Goal: Navigation & Orientation: Find specific page/section

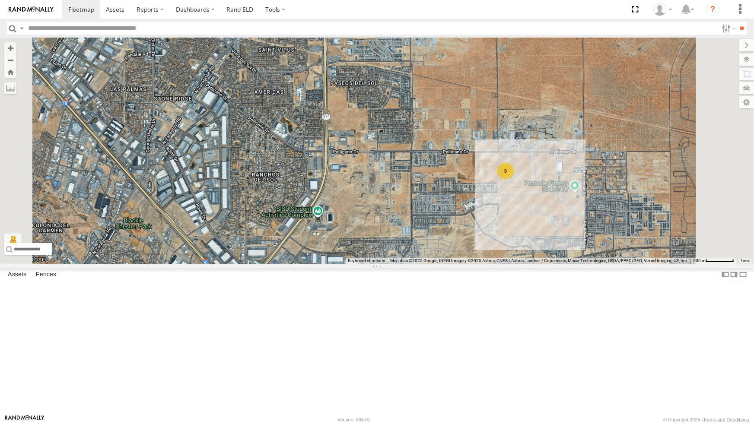
click at [0, 0] on div "4009 - Cam" at bounding box center [0, 0] width 0 height 0
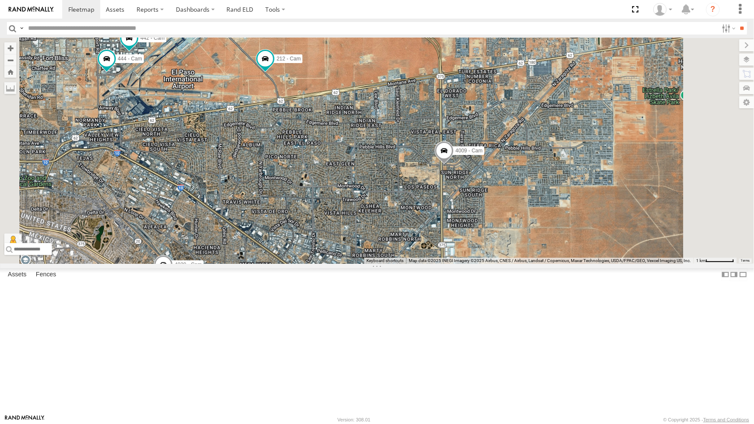
drag, startPoint x: 606, startPoint y: 248, endPoint x: 590, endPoint y: 224, distance: 28.8
click at [590, 224] on div "4009 - Cam 212 - Cam 9 442 - Cam 4030 - Cam 444 - Cam" at bounding box center [377, 151] width 754 height 226
click at [453, 157] on span at bounding box center [446, 150] width 16 height 16
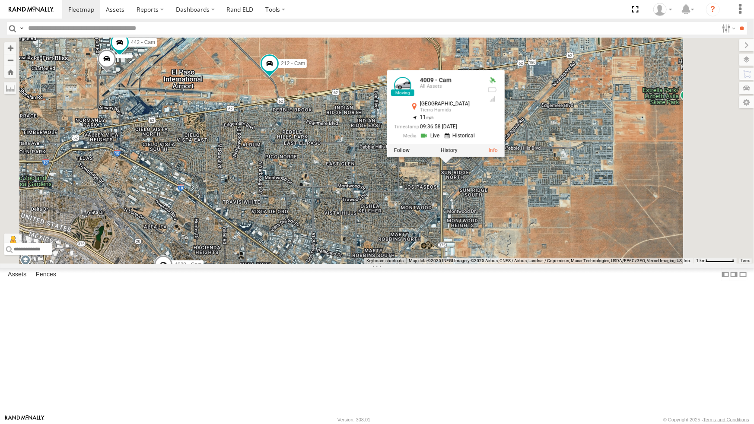
click at [504, 157] on div at bounding box center [446, 150] width 118 height 13
click at [409, 153] on label at bounding box center [402, 150] width 16 height 6
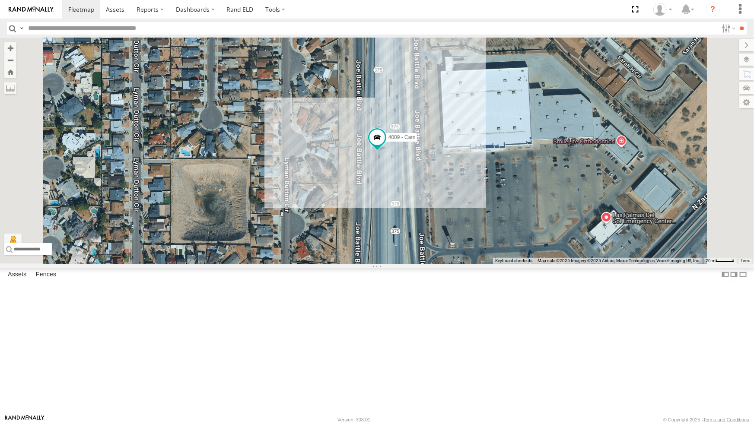
click at [0, 0] on div "4071 - Cam" at bounding box center [0, 0] width 0 height 0
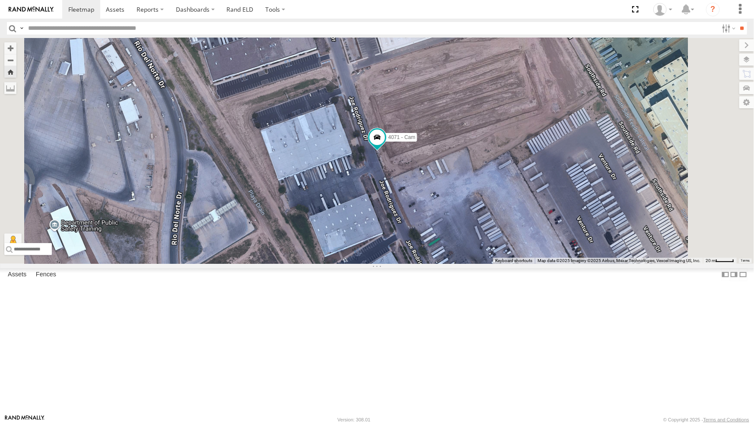
click at [0, 0] on div "All Assets" at bounding box center [0, 0] width 0 height 0
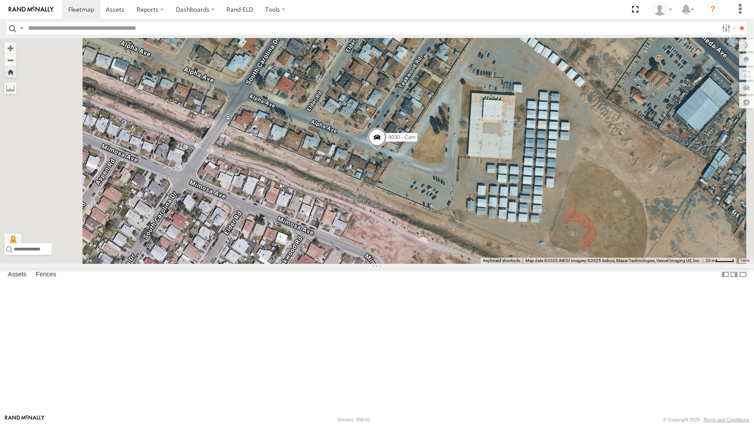
click at [0, 0] on div "4009 - Cam" at bounding box center [0, 0] width 0 height 0
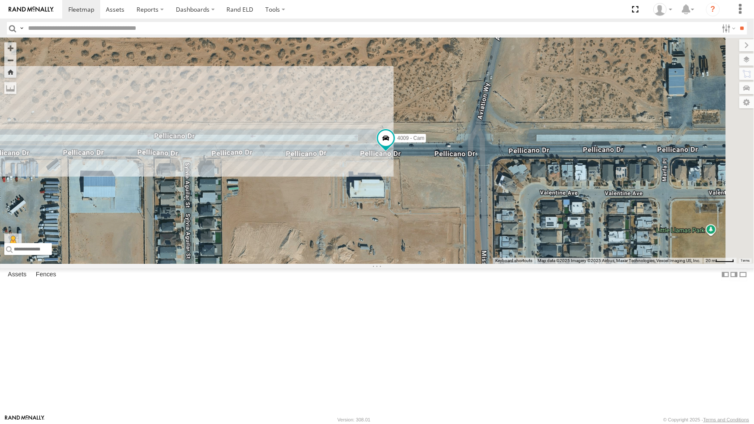
click at [0, 0] on div "212 - Cam" at bounding box center [0, 0] width 0 height 0
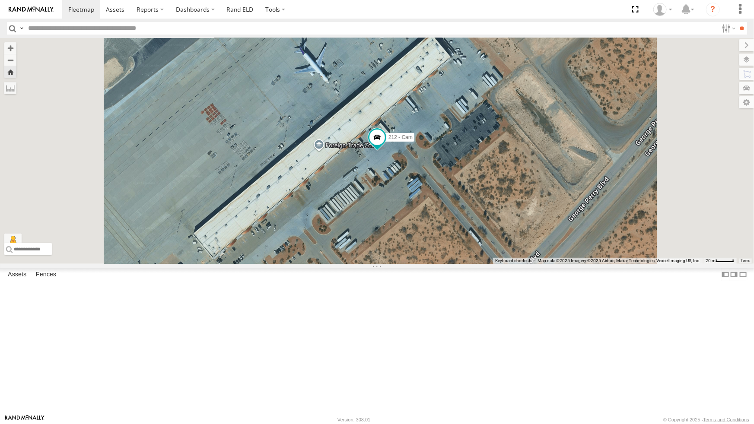
click at [0, 0] on div "All Assets" at bounding box center [0, 0] width 0 height 0
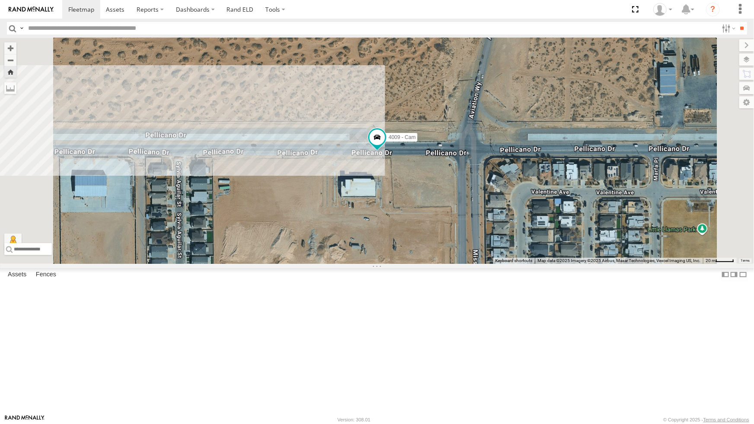
click at [0, 0] on div "4030 - Cam" at bounding box center [0, 0] width 0 height 0
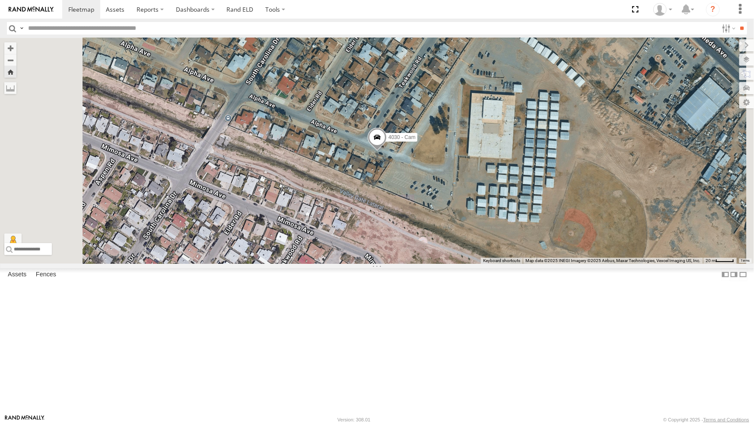
click at [0, 0] on div "4009 - Cam" at bounding box center [0, 0] width 0 height 0
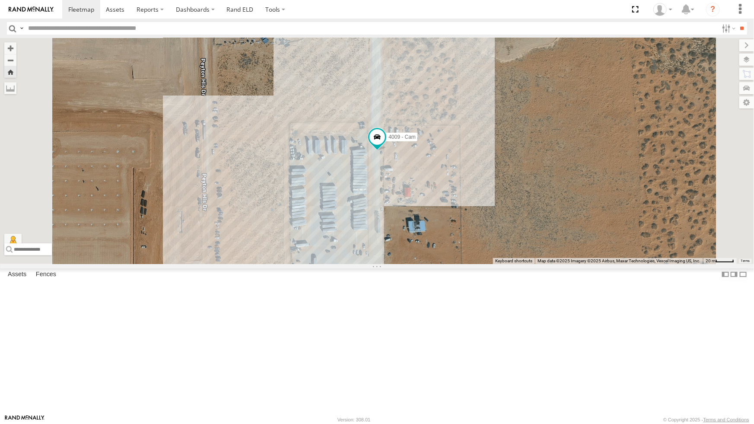
click at [0, 0] on div "442 - Cam All Assets" at bounding box center [0, 0] width 0 height 0
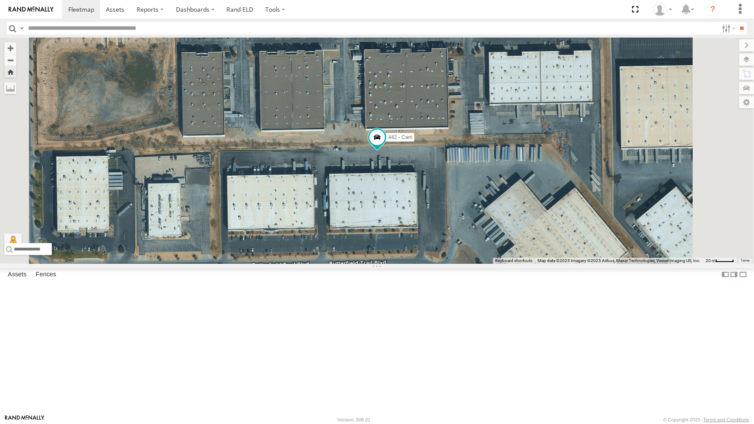
click at [0, 0] on div "4009 - Cam" at bounding box center [0, 0] width 0 height 0
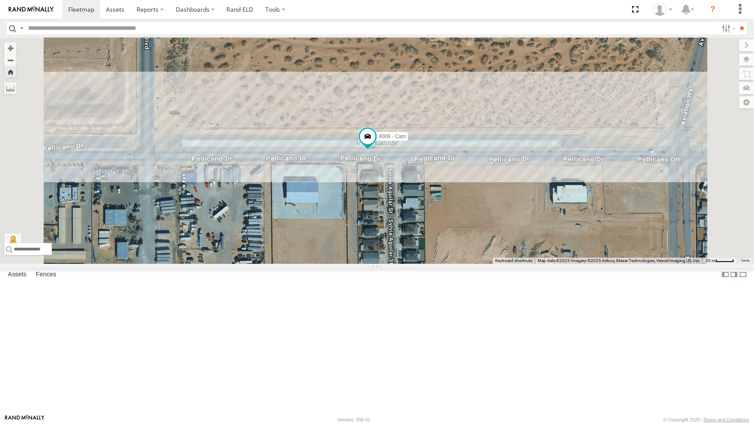
scroll to position [39, 0]
click at [0, 0] on div "4030 - Cam" at bounding box center [0, 0] width 0 height 0
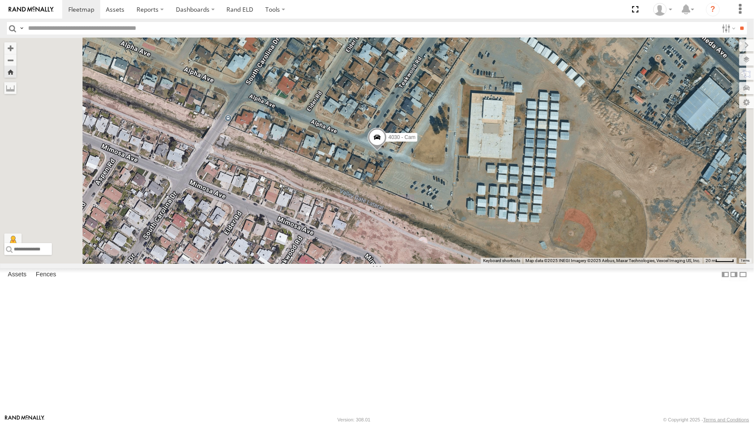
scroll to position [0, 0]
click at [0, 0] on div "4009 - Cam" at bounding box center [0, 0] width 0 height 0
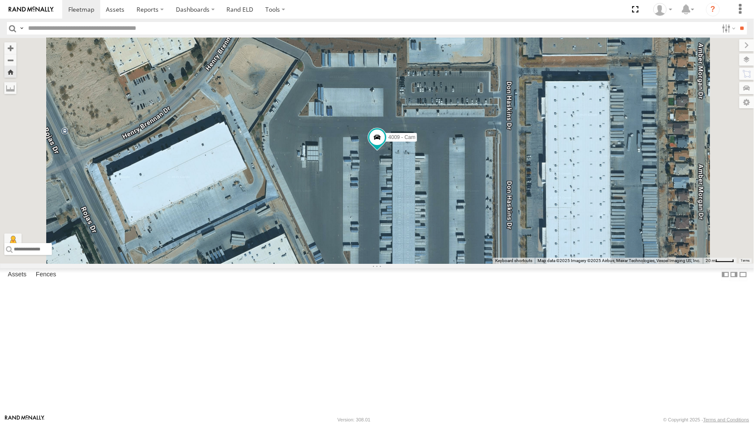
click at [0, 0] on div "All Assets" at bounding box center [0, 0] width 0 height 0
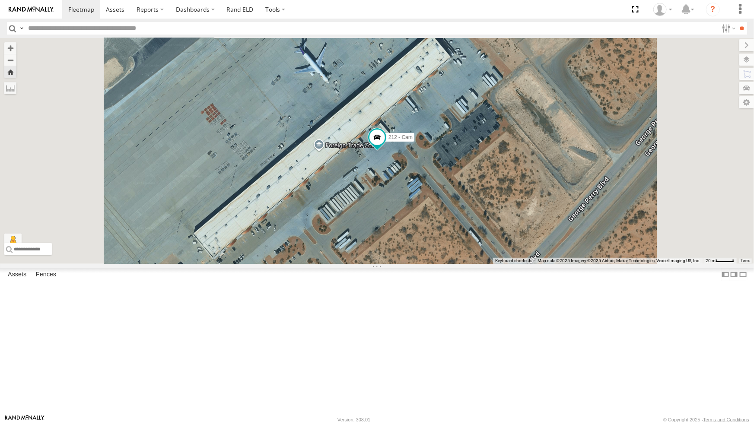
click at [379, 252] on div "212 - Cam" at bounding box center [377, 151] width 754 height 226
click at [0, 0] on div "4030 - Cam All Assets" at bounding box center [0, 0] width 0 height 0
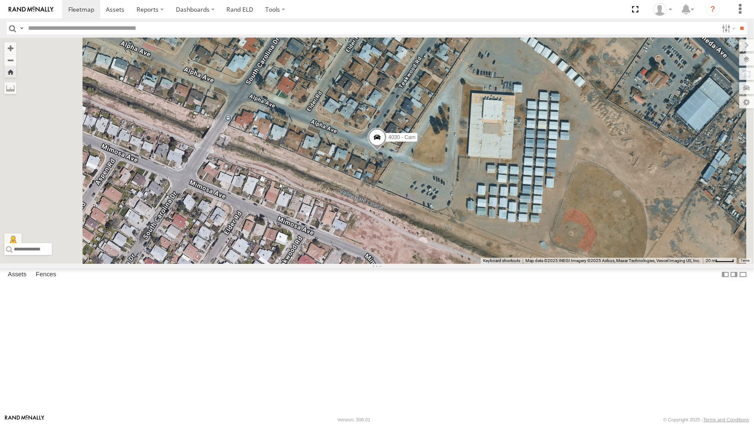
click at [387, 151] on span at bounding box center [377, 139] width 19 height 23
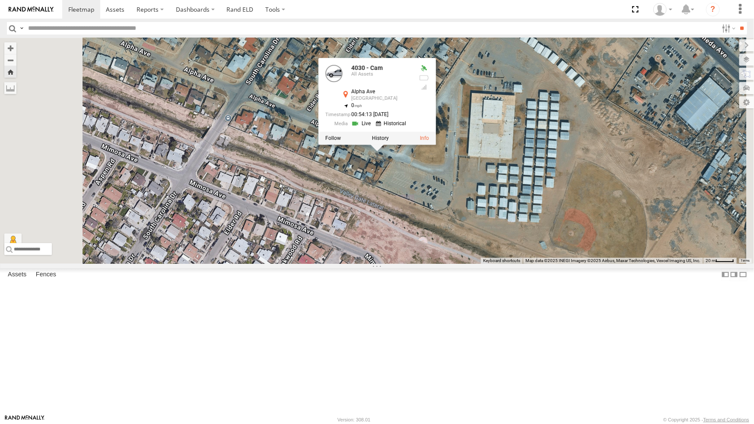
click at [373, 128] on link at bounding box center [362, 124] width 22 height 8
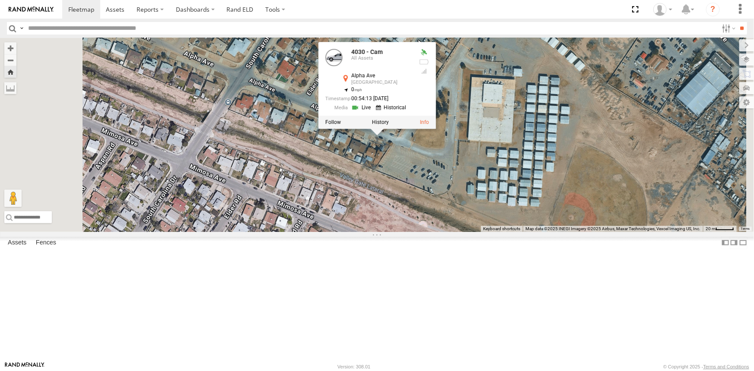
click at [346, 169] on div "4030 - Cam 4030 - Cam All Assets Alpha Ave Cedar Grove 31.73797 , -106.37833 0 …" at bounding box center [377, 135] width 754 height 194
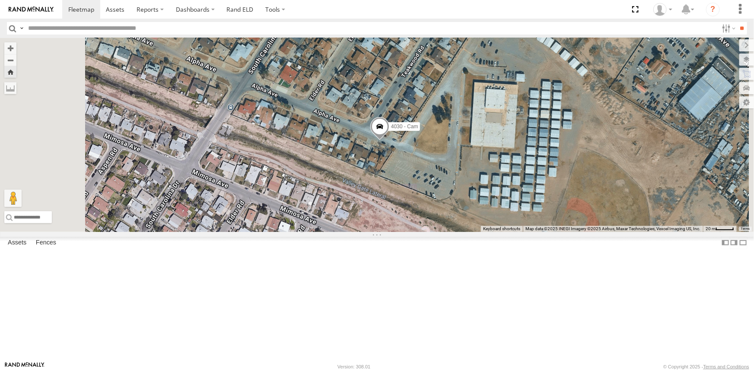
drag, startPoint x: 346, startPoint y: 169, endPoint x: 368, endPoint y: 204, distance: 41.2
click at [368, 204] on div "4030 - Cam" at bounding box center [377, 135] width 754 height 194
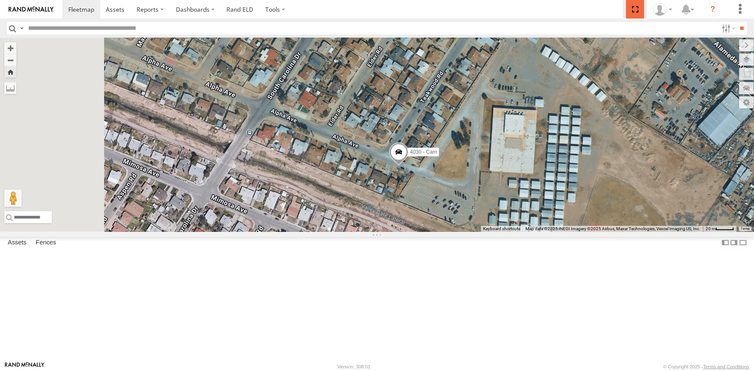
click at [634, 8] on span at bounding box center [635, 9] width 18 height 19
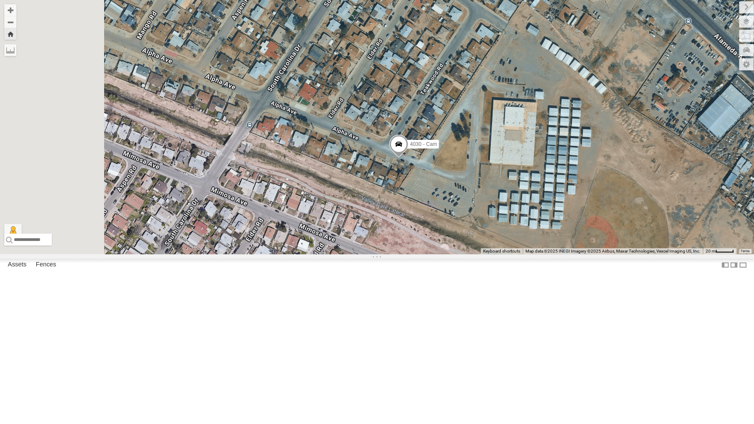
click at [510, 255] on div "4030 - Cam" at bounding box center [377, 127] width 754 height 255
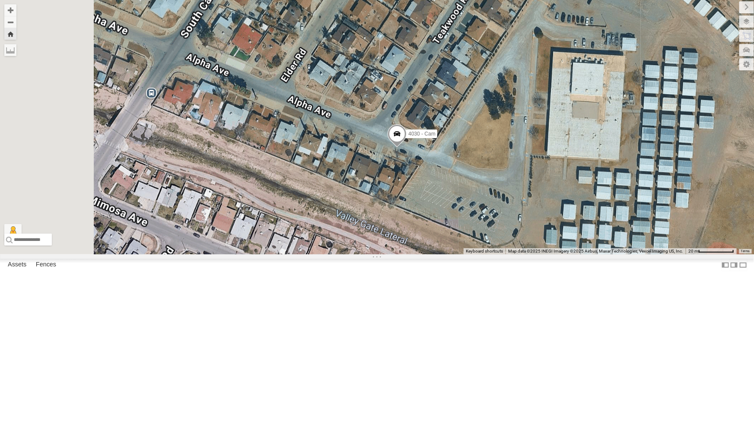
click at [510, 255] on div "4030 - Cam" at bounding box center [377, 127] width 754 height 255
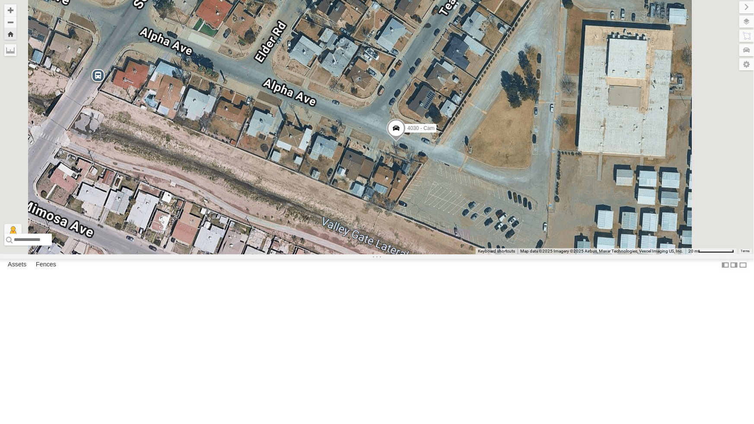
click at [510, 255] on div "4030 - Cam" at bounding box center [377, 127] width 754 height 255
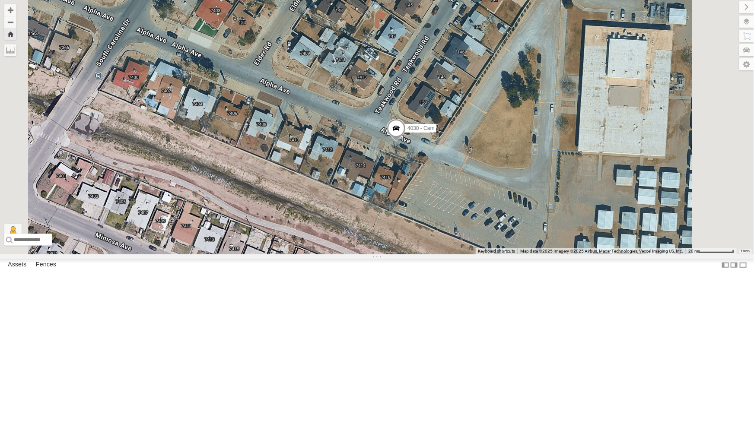
click at [511, 247] on div "4030 - Cam" at bounding box center [377, 127] width 754 height 255
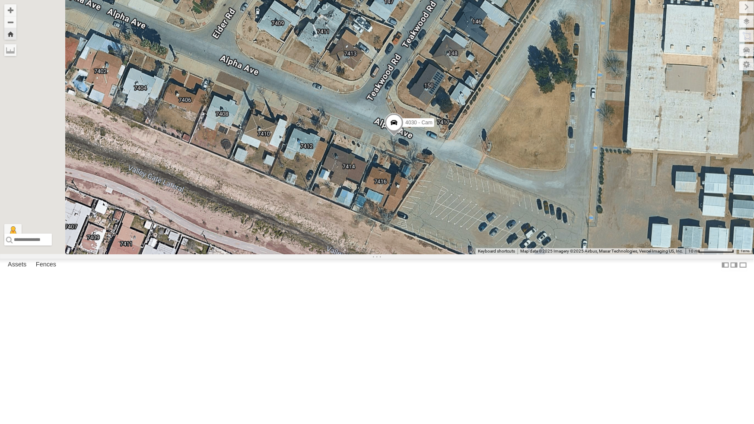
click at [511, 247] on div "4030 - Cam" at bounding box center [377, 127] width 754 height 255
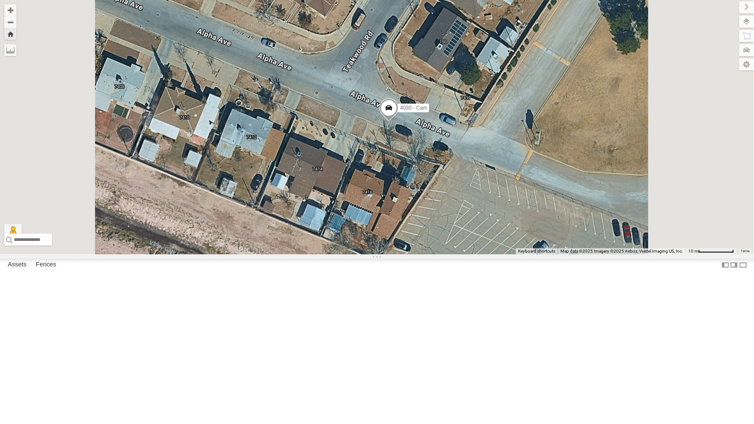
click at [505, 231] on div "4030 - Cam" at bounding box center [377, 127] width 754 height 255
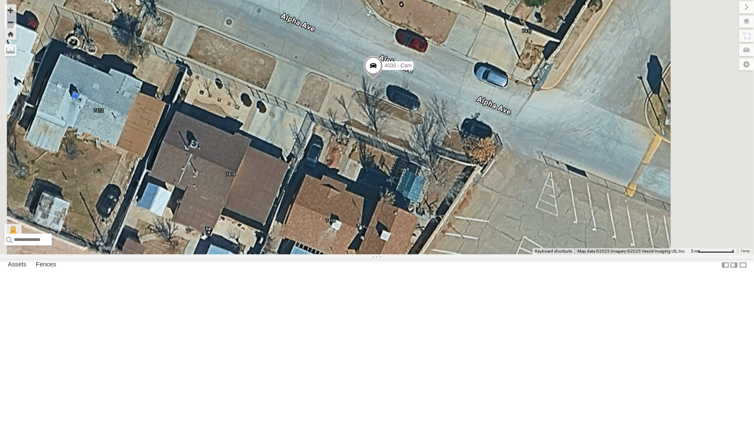
drag, startPoint x: 495, startPoint y: 258, endPoint x: 486, endPoint y: 239, distance: 21.3
click at [486, 239] on div "4030 - Cam" at bounding box center [377, 127] width 754 height 255
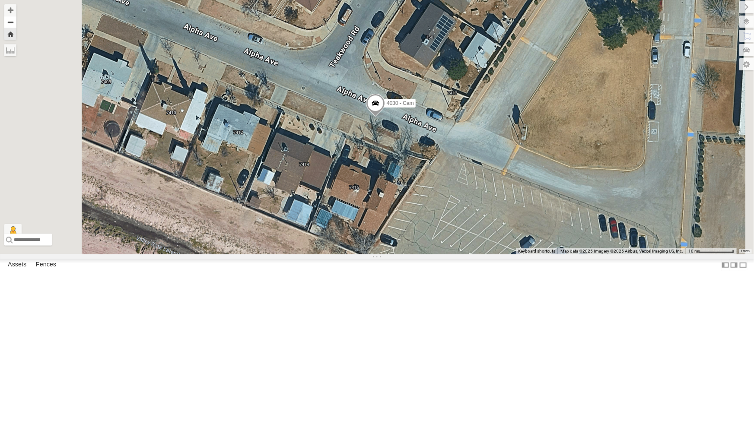
click at [16, 24] on button "Zoom out" at bounding box center [10, 22] width 12 height 12
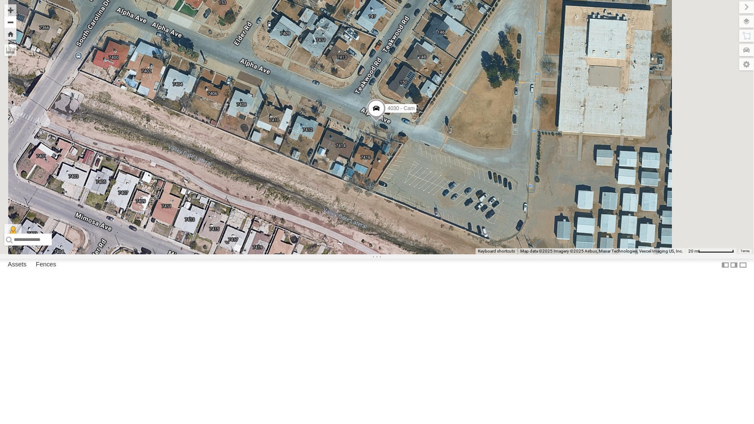
click at [16, 24] on button "Zoom out" at bounding box center [10, 22] width 12 height 12
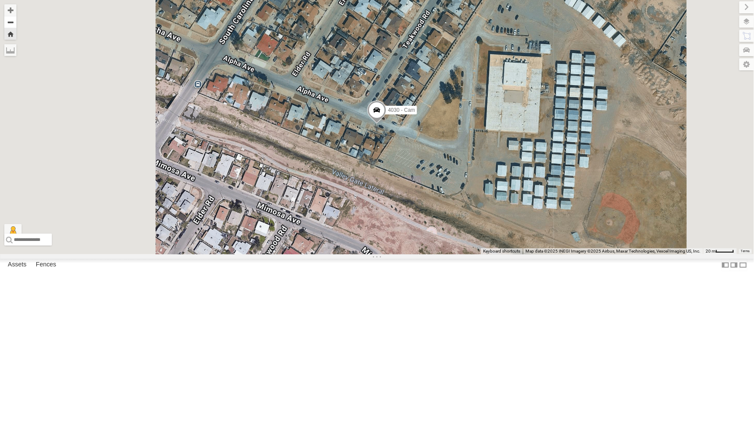
click at [16, 24] on button "Zoom out" at bounding box center [10, 22] width 12 height 12
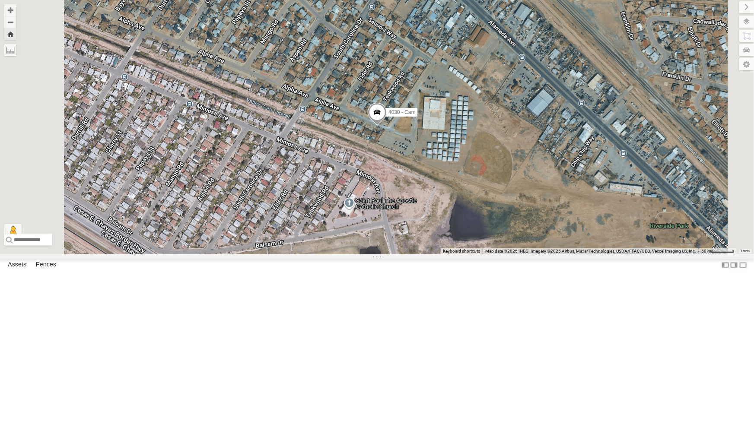
click at [500, 236] on div "4030 - Cam" at bounding box center [377, 127] width 754 height 255
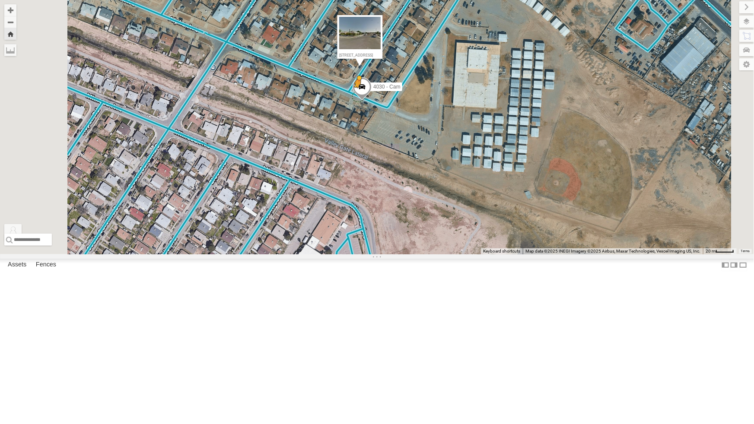
drag, startPoint x: 233, startPoint y: 398, endPoint x: 467, endPoint y: 181, distance: 318.3
click at [467, 181] on div "4030 - Cam To activate drag with keyboard, press Alt + Enter. Once in keyboard …" at bounding box center [377, 127] width 754 height 255
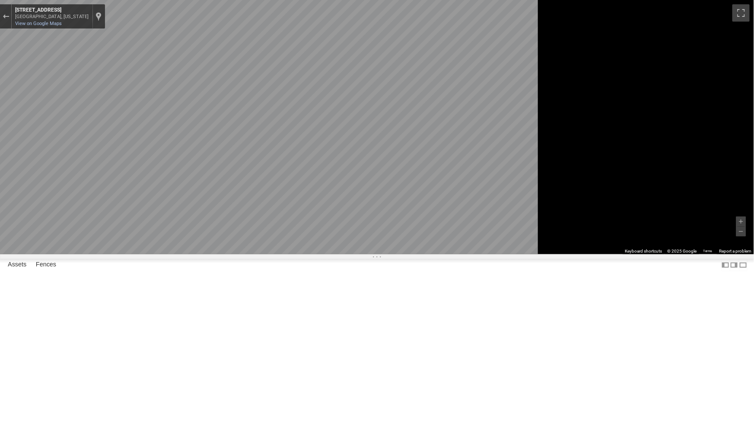
click at [754, 290] on html at bounding box center [377, 212] width 754 height 424
click at [9, 18] on div "Exit the Street View" at bounding box center [6, 16] width 6 height 5
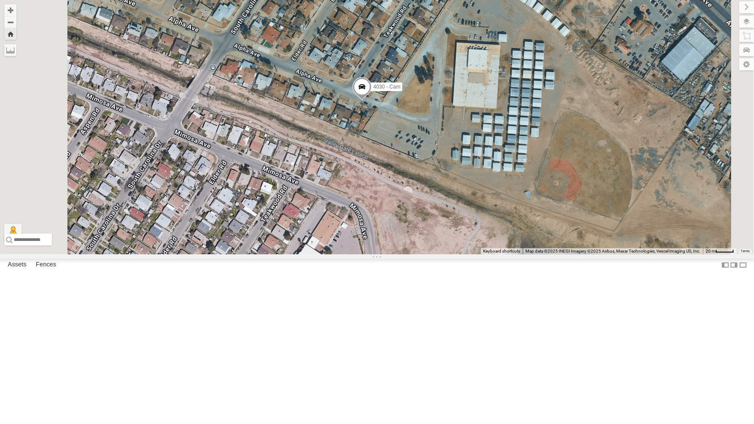
click at [0, 0] on div "4009 - Cam All Assets" at bounding box center [0, 0] width 0 height 0
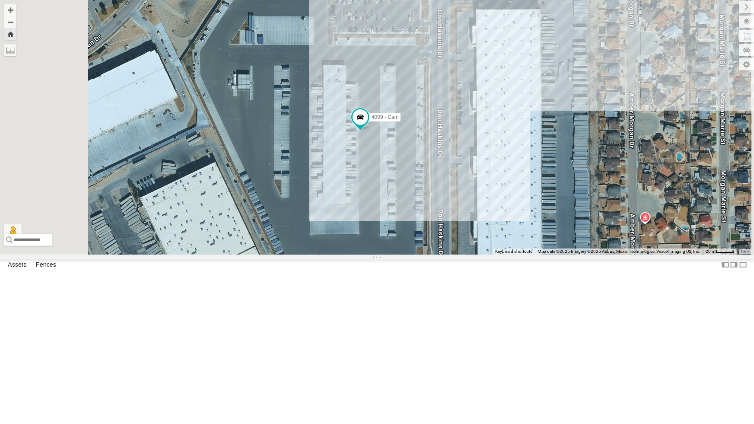
click at [0, 0] on div "4061 - Cam" at bounding box center [0, 0] width 0 height 0
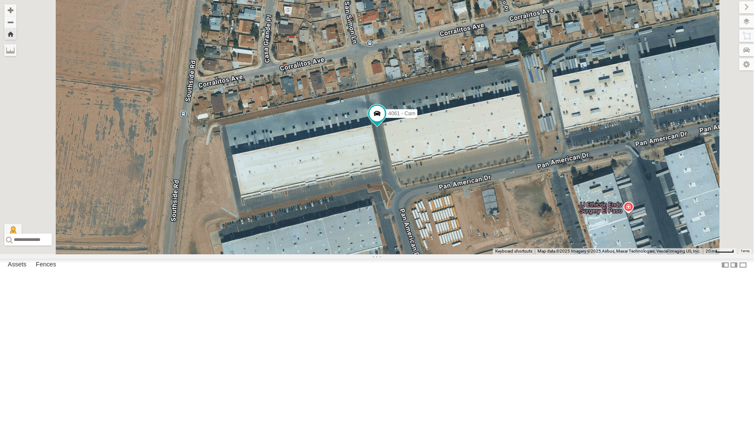
click at [0, 0] on div "212 - Cam" at bounding box center [0, 0] width 0 height 0
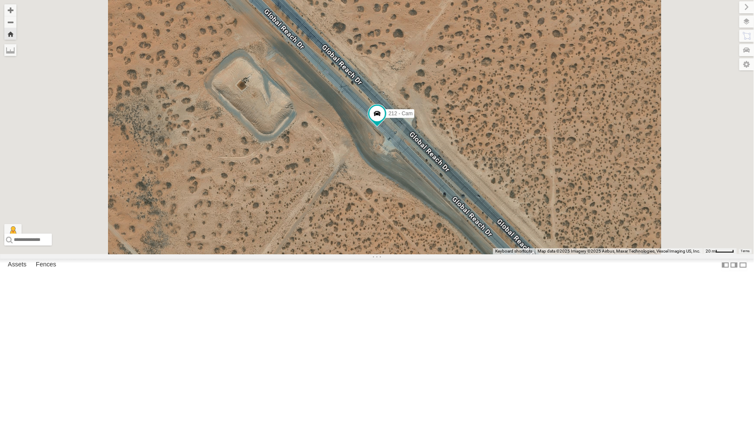
click at [0, 0] on div "4009 - Cam" at bounding box center [0, 0] width 0 height 0
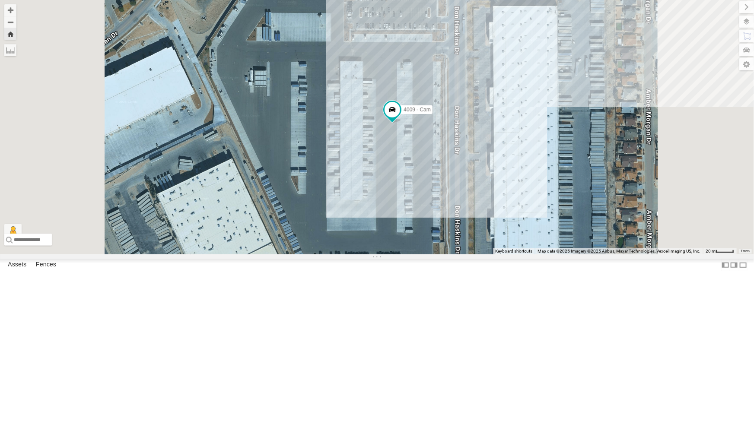
click at [0, 0] on div "All Assets" at bounding box center [0, 0] width 0 height 0
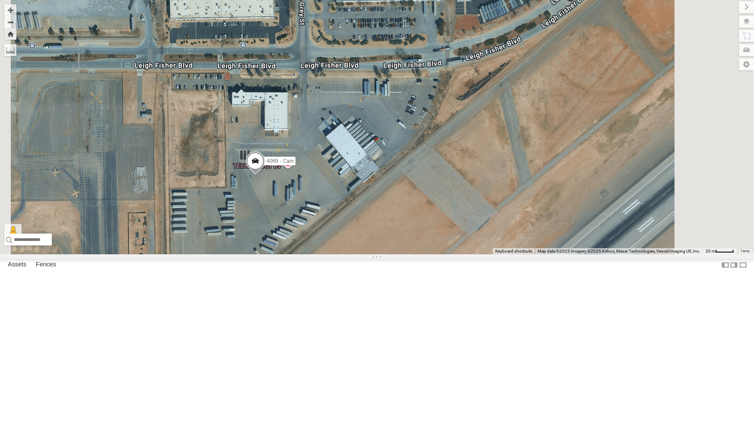
click at [0, 0] on div "4030 - Cam" at bounding box center [0, 0] width 0 height 0
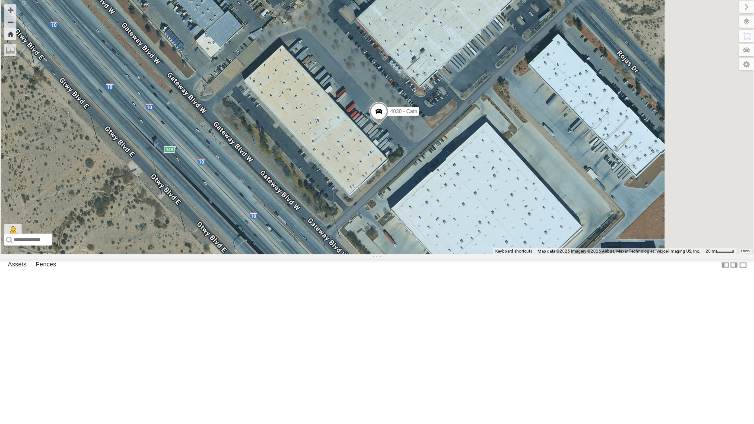
click at [0, 0] on div "All Assets" at bounding box center [0, 0] width 0 height 0
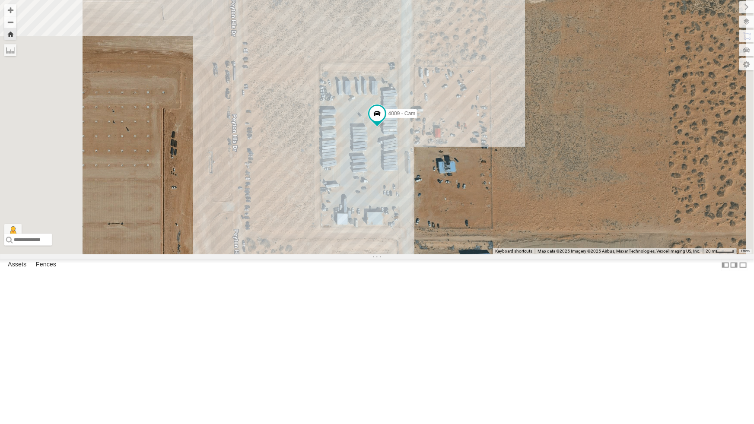
click at [0, 0] on div "442 - Cam" at bounding box center [0, 0] width 0 height 0
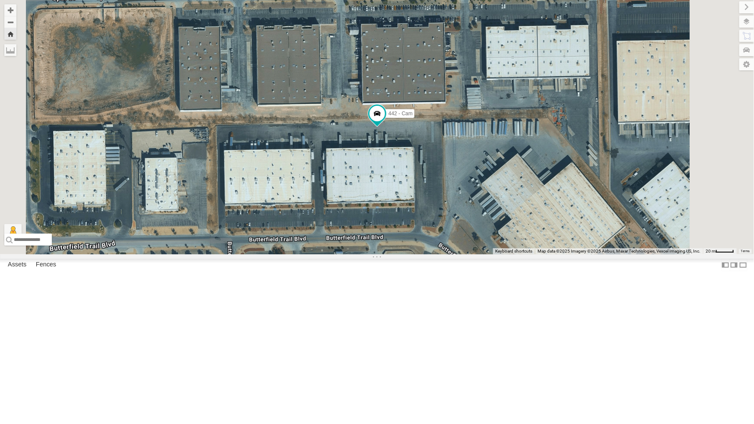
click at [0, 0] on div "4009 - Cam" at bounding box center [0, 0] width 0 height 0
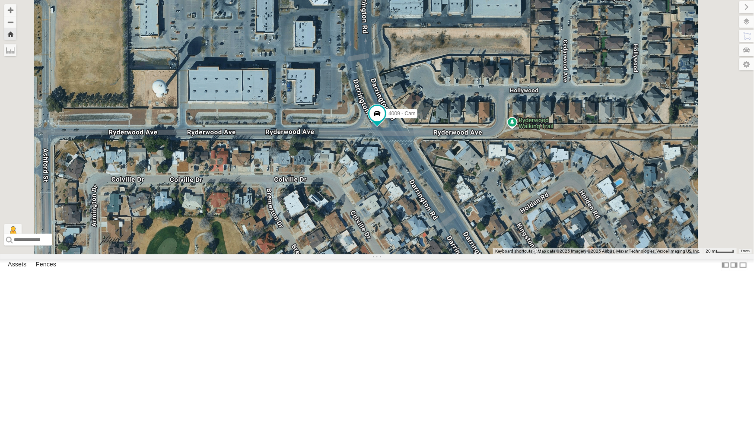
click at [0, 0] on div "212 - Cam" at bounding box center [0, 0] width 0 height 0
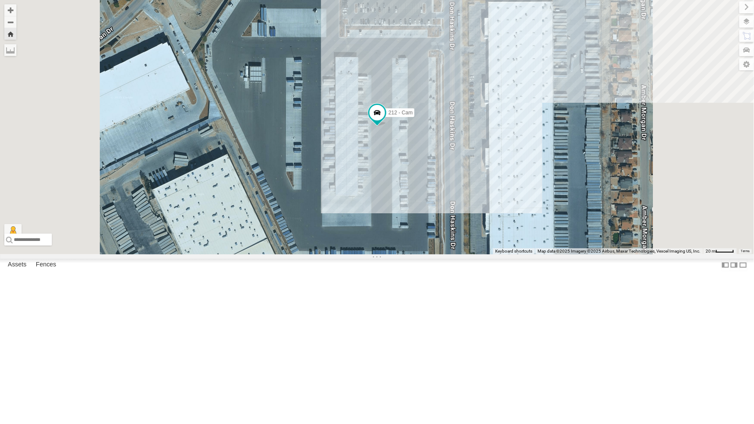
click at [0, 0] on div "All Assets" at bounding box center [0, 0] width 0 height 0
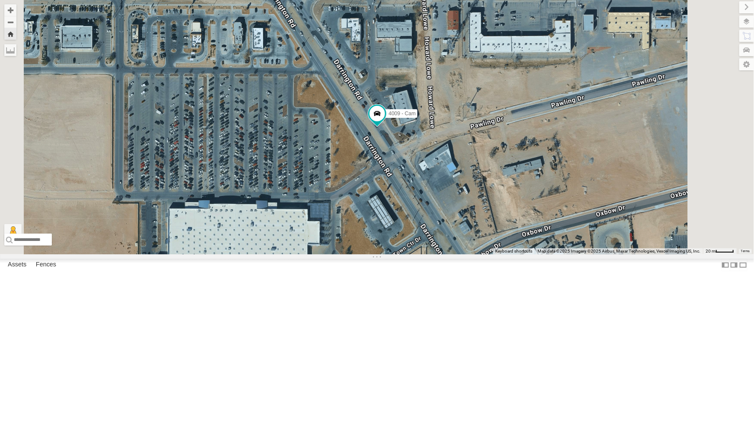
click at [0, 0] on div "4030 - Cam" at bounding box center [0, 0] width 0 height 0
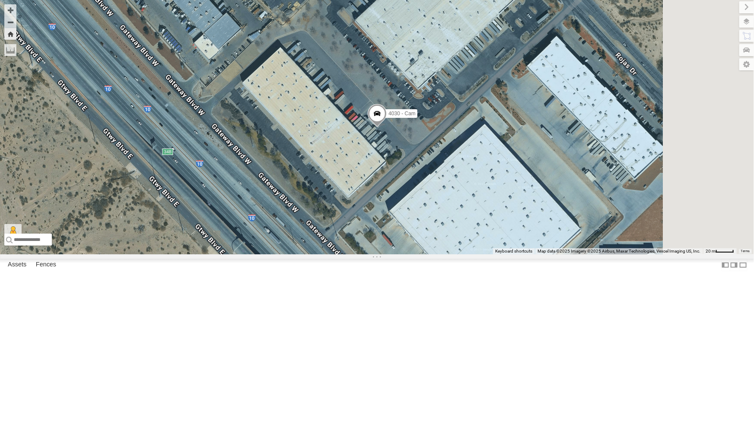
click at [0, 0] on div "4009 - Cam" at bounding box center [0, 0] width 0 height 0
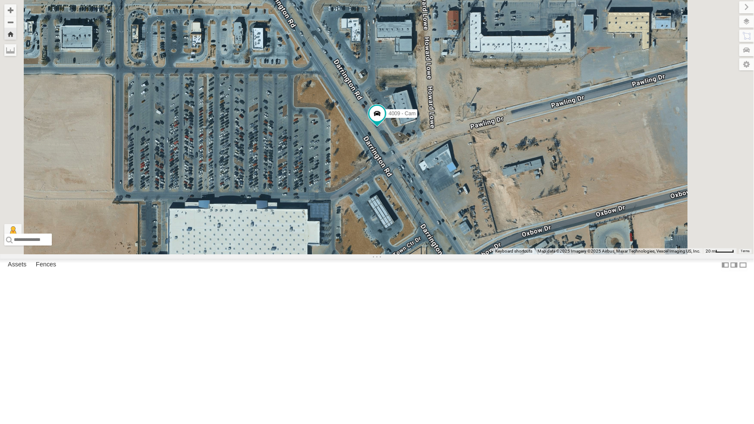
click at [0, 0] on div "4030 - Cam" at bounding box center [0, 0] width 0 height 0
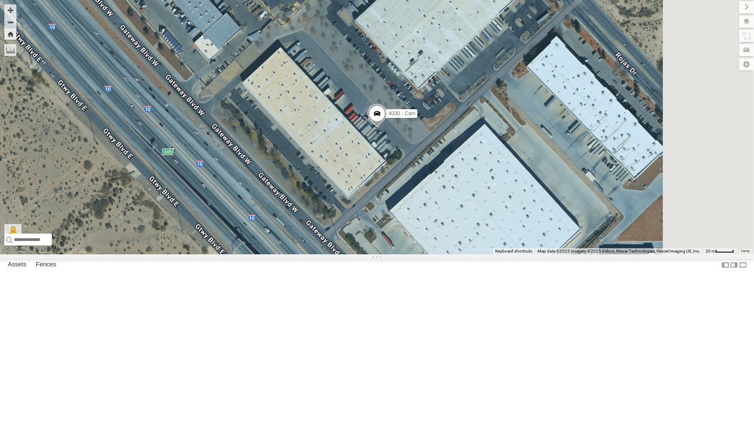
click at [0, 0] on div "4030 - Cam" at bounding box center [0, 0] width 0 height 0
click at [0, 0] on div "4009 - Cam" at bounding box center [0, 0] width 0 height 0
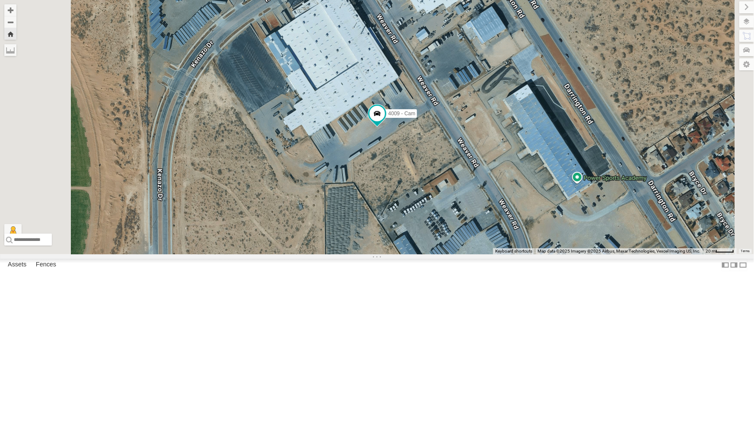
click at [0, 0] on div "442 - Cam" at bounding box center [0, 0] width 0 height 0
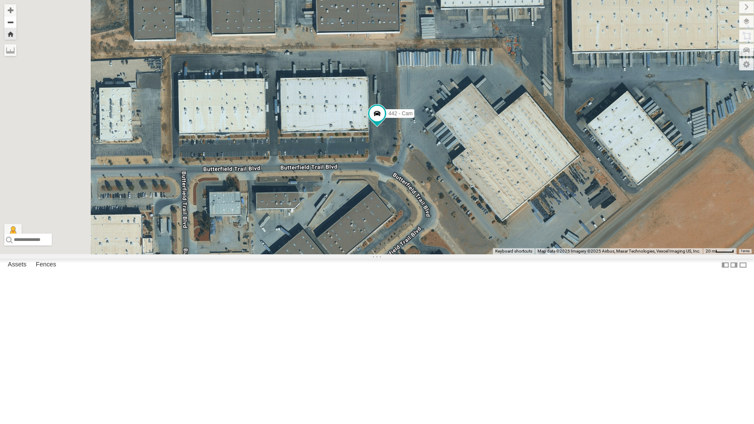
click at [16, 23] on button "Zoom out" at bounding box center [10, 22] width 12 height 12
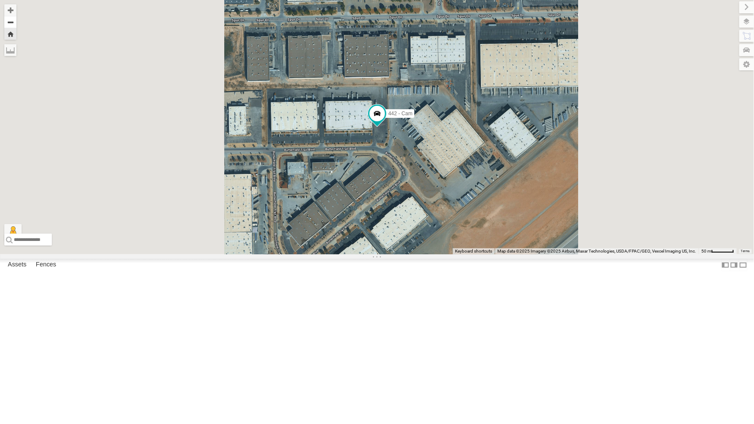
click at [16, 23] on button "Zoom out" at bounding box center [10, 22] width 12 height 12
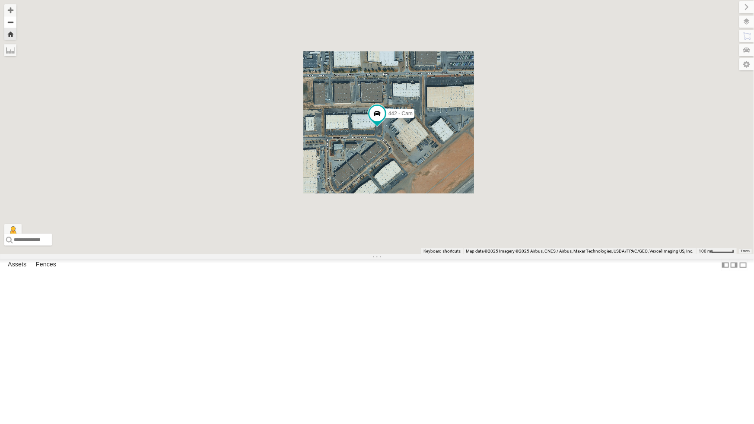
click at [16, 23] on button "Zoom out" at bounding box center [10, 22] width 12 height 12
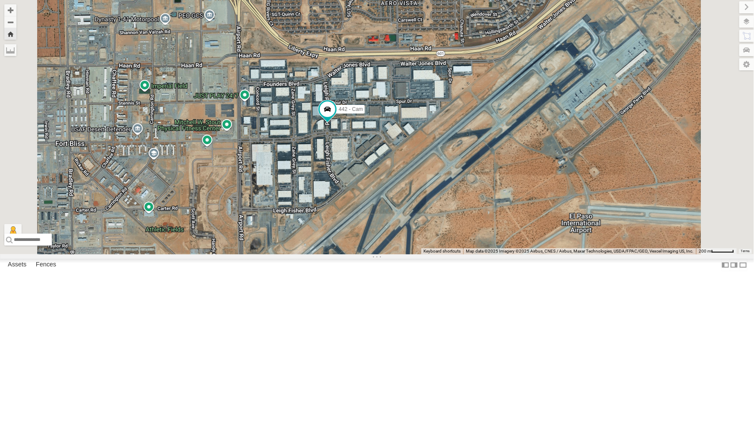
click at [0, 0] on div "4009 - Cam All Assets" at bounding box center [0, 0] width 0 height 0
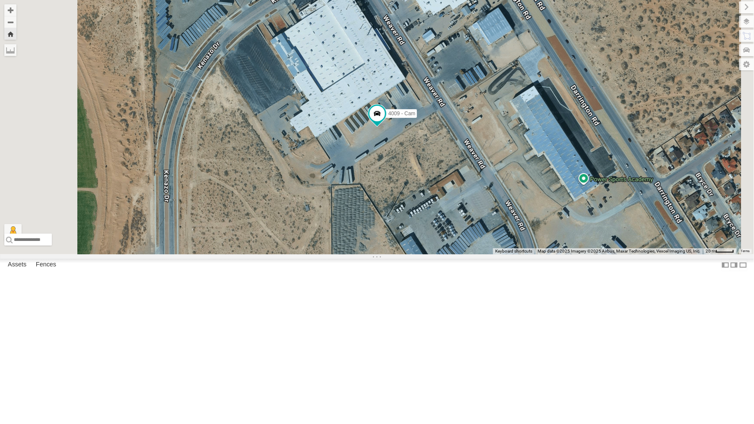
click at [0, 0] on div "442 - Cam" at bounding box center [0, 0] width 0 height 0
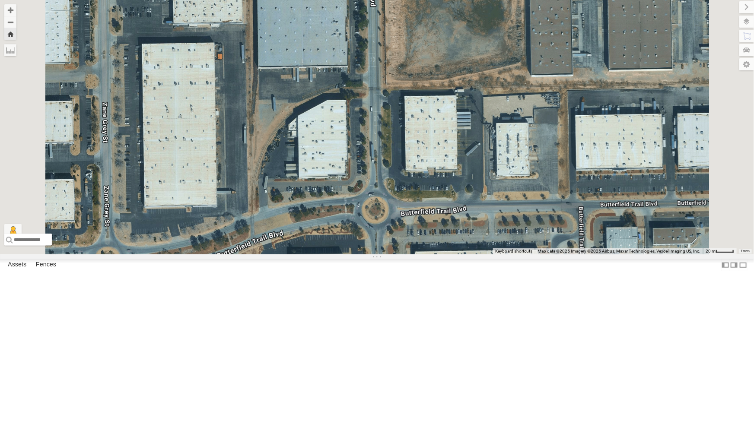
click at [0, 0] on div "442 - Cam" at bounding box center [0, 0] width 0 height 0
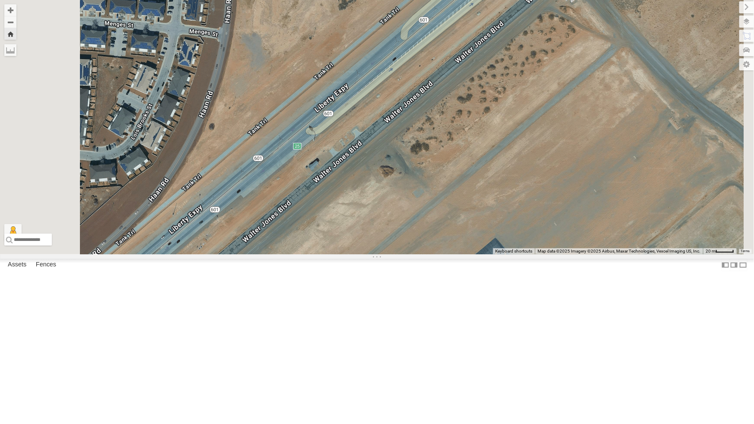
click at [0, 0] on div "442 - Cam" at bounding box center [0, 0] width 0 height 0
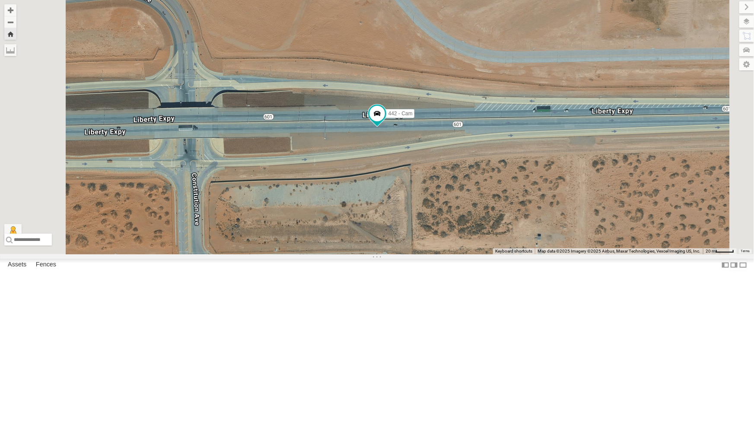
click at [0, 0] on div "212 - Cam" at bounding box center [0, 0] width 0 height 0
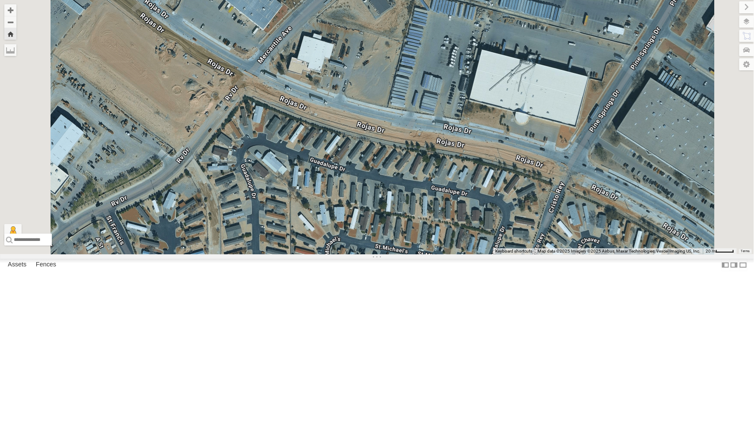
click at [0, 0] on div "4009 - Cam" at bounding box center [0, 0] width 0 height 0
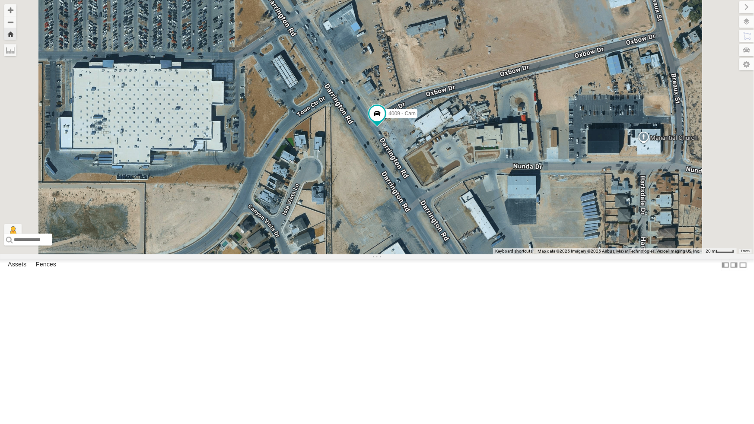
click at [0, 0] on div "212 - Cam" at bounding box center [0, 0] width 0 height 0
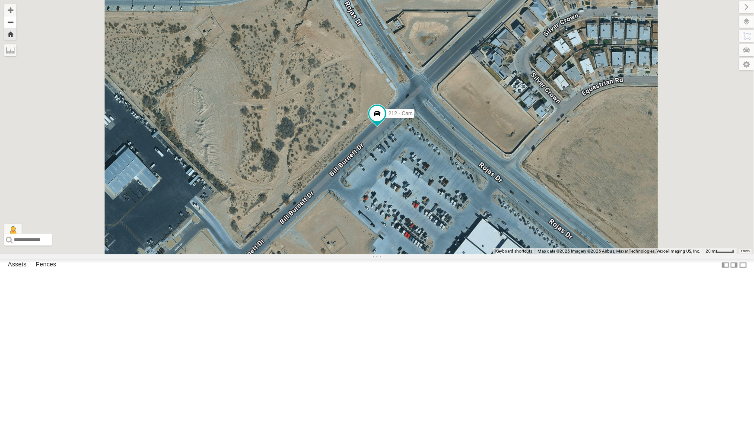
click at [16, 21] on button "Zoom out" at bounding box center [10, 22] width 12 height 12
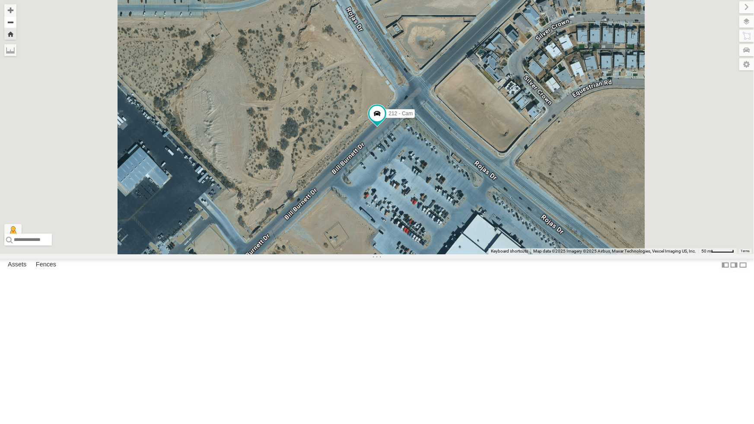
click at [16, 21] on button "Zoom out" at bounding box center [10, 22] width 12 height 12
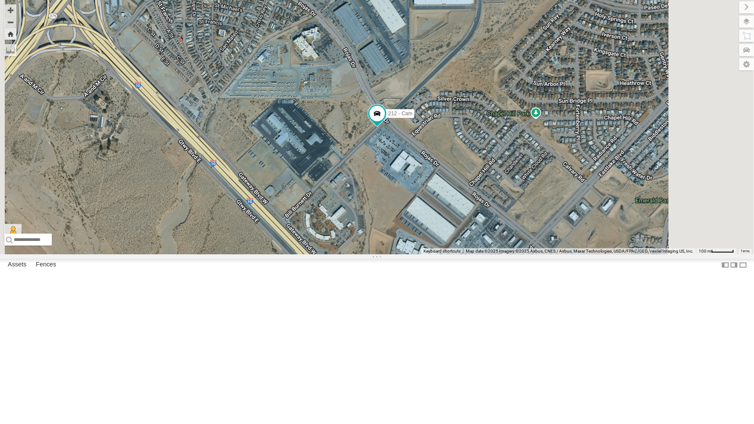
click at [0, 0] on div "442 - Cam" at bounding box center [0, 0] width 0 height 0
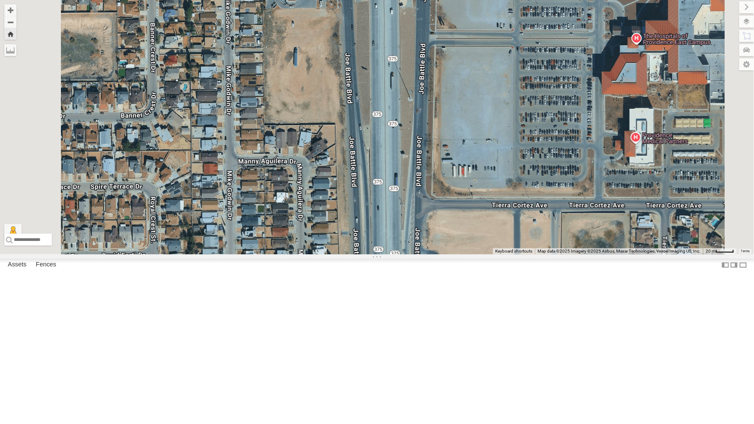
click at [0, 0] on div "442 - Cam All Assets" at bounding box center [0, 0] width 0 height 0
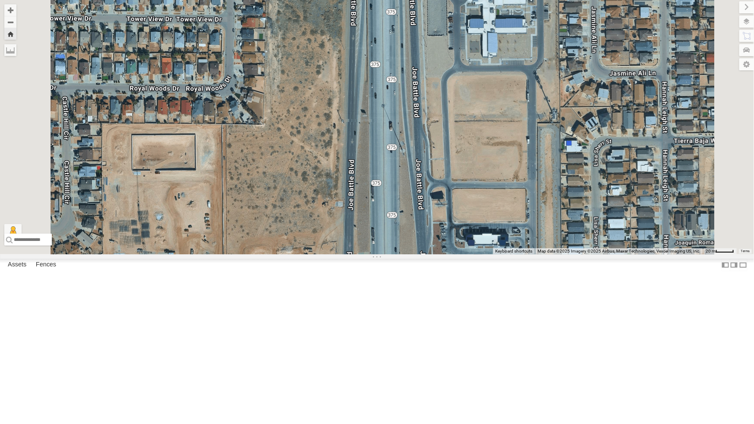
click at [0, 0] on div "All Assets" at bounding box center [0, 0] width 0 height 0
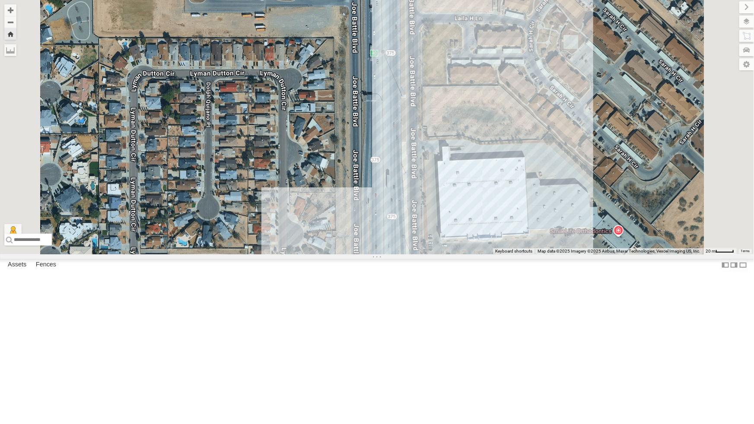
click at [0, 0] on div "442 - Cam" at bounding box center [0, 0] width 0 height 0
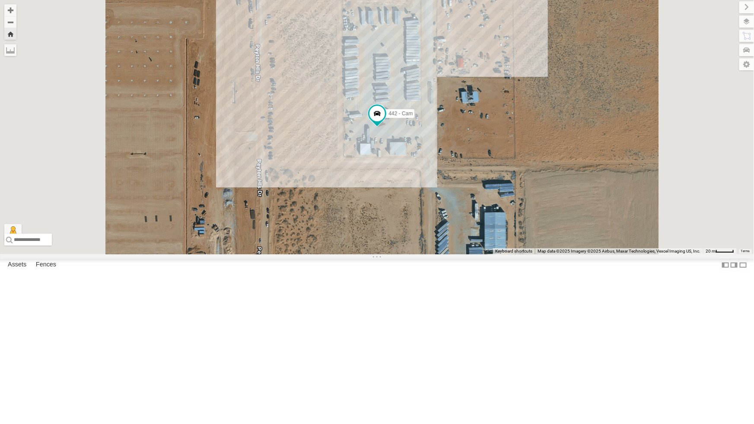
click at [0, 0] on div "4030 - Cam" at bounding box center [0, 0] width 0 height 0
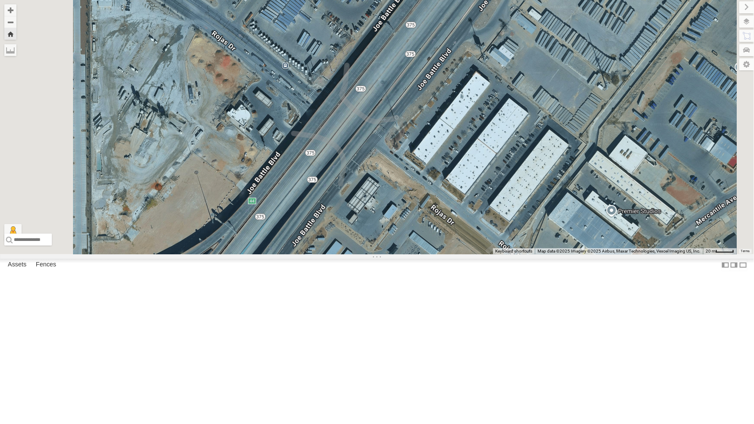
click at [0, 0] on div "442 - Cam" at bounding box center [0, 0] width 0 height 0
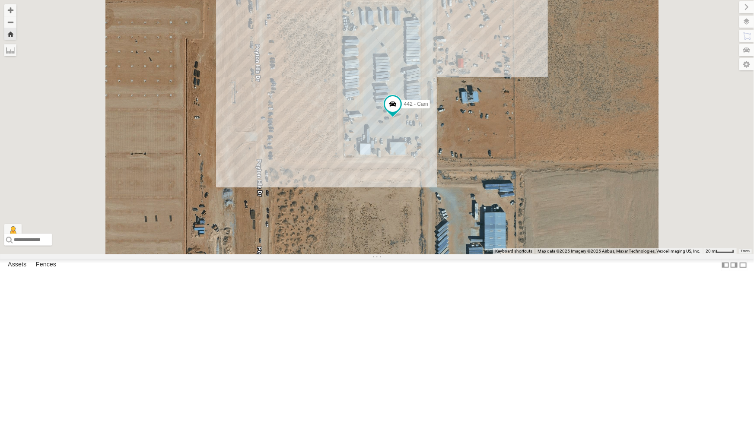
click at [0, 0] on div "All Assets" at bounding box center [0, 0] width 0 height 0
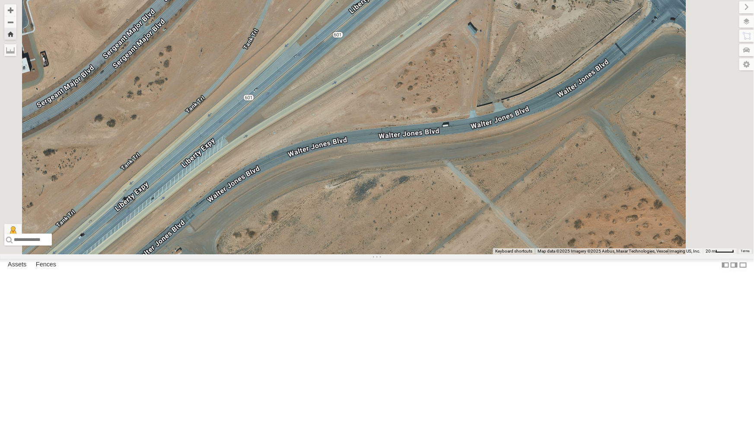
scroll to position [118, 0]
click at [0, 0] on div "4030 - Cam All Assets Walter Jones Blvd El Paso 31.81732 -106.38739 Video" at bounding box center [0, 0] width 0 height 0
click at [0, 0] on div "4030 - Cam All Assets" at bounding box center [0, 0] width 0 height 0
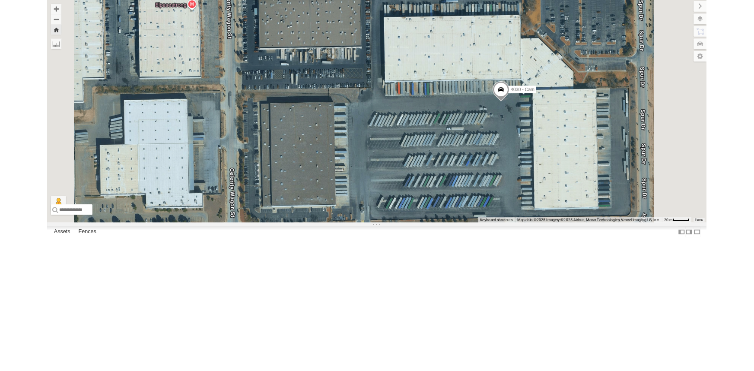
scroll to position [0, 0]
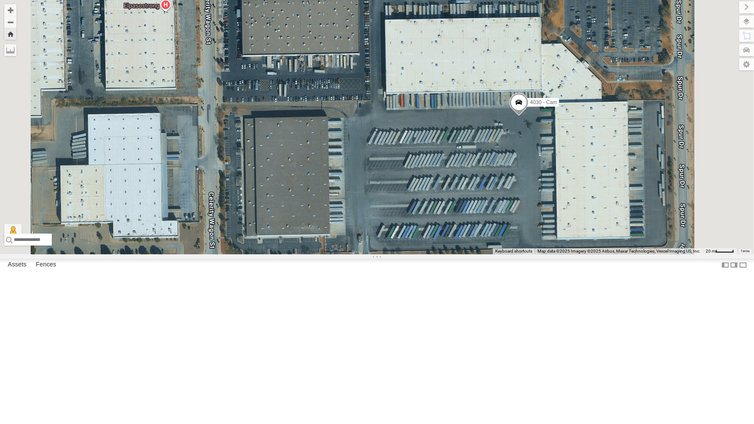
click at [0, 0] on div "442 - Cam" at bounding box center [0, 0] width 0 height 0
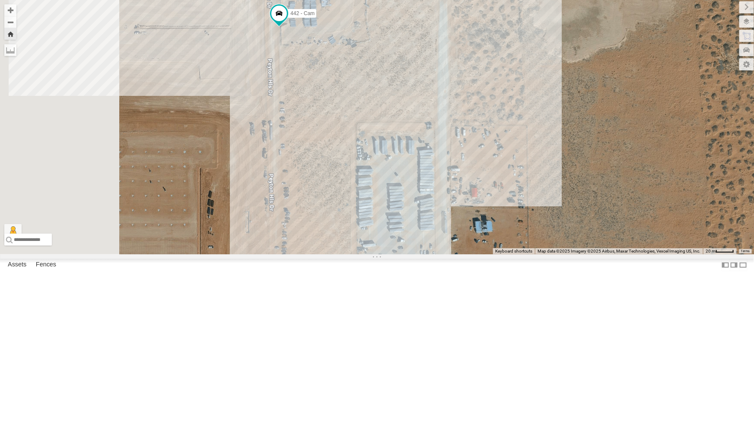
drag, startPoint x: 384, startPoint y: 195, endPoint x: 419, endPoint y: 277, distance: 88.5
click at [419, 255] on div "442 - Cam Loading..." at bounding box center [377, 127] width 754 height 255
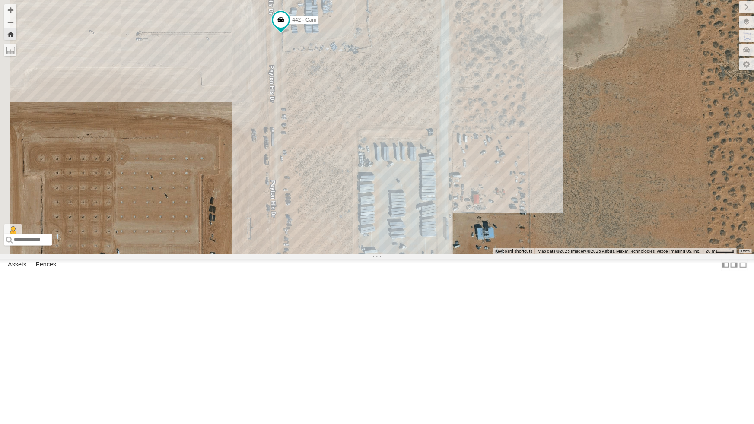
click at [295, 194] on div "442 - Cam Loading..." at bounding box center [377, 127] width 754 height 255
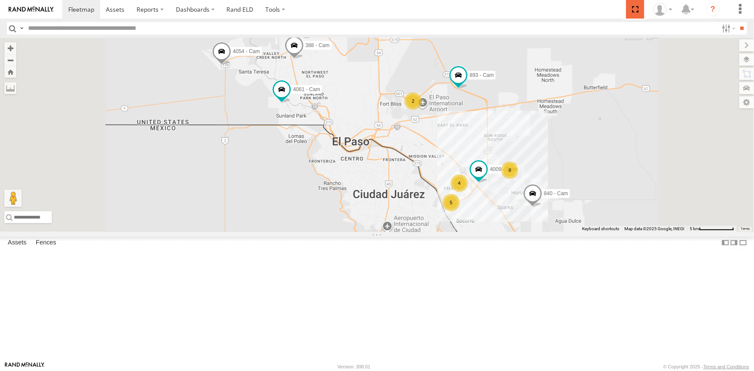
drag, startPoint x: 639, startPoint y: 8, endPoint x: 639, endPoint y: 42, distance: 34.1
click at [639, 8] on span at bounding box center [635, 9] width 18 height 19
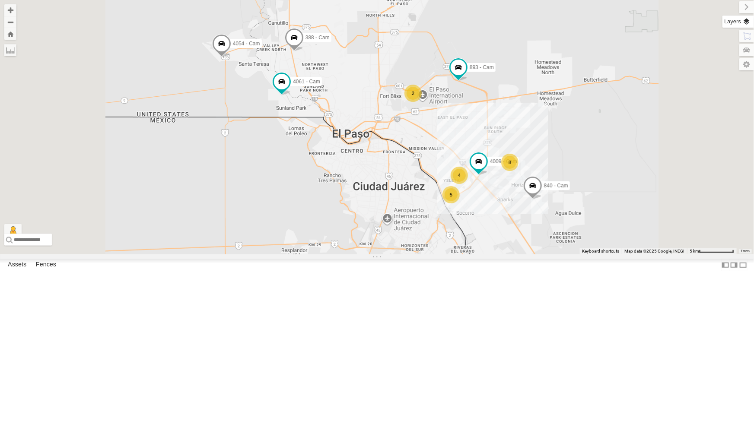
click at [749, 22] on label at bounding box center [739, 22] width 32 height 12
click at [0, 0] on span "Basemaps" at bounding box center [0, 0] width 0 height 0
click at [0, 0] on span "Satellite + Roadmap" at bounding box center [0, 0] width 0 height 0
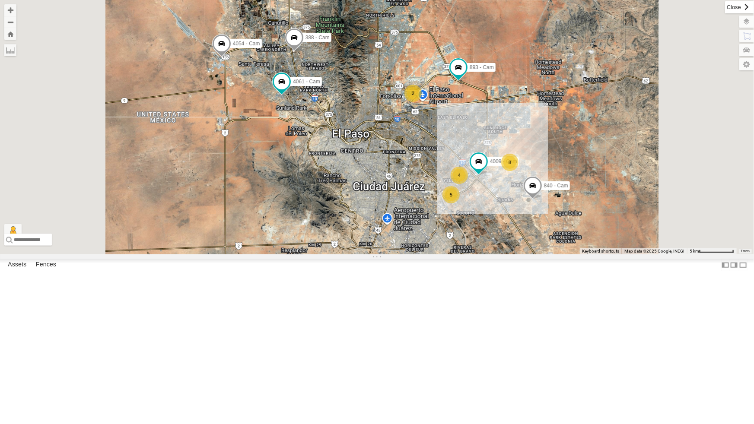
click at [725, 8] on label at bounding box center [739, 7] width 29 height 12
click at [0, 0] on div "All Assets" at bounding box center [0, 0] width 0 height 0
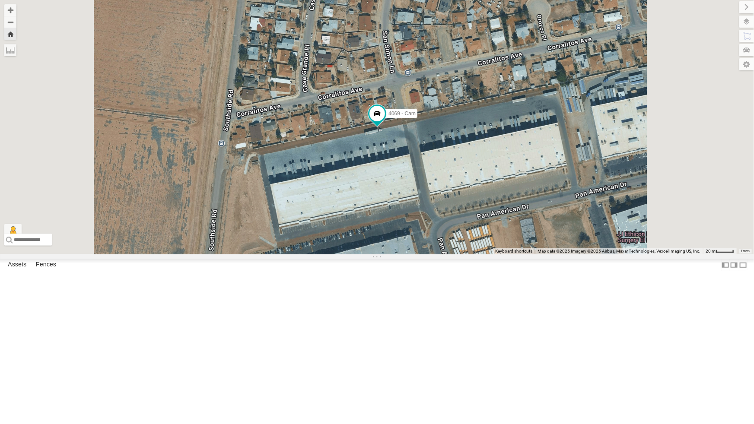
click at [0, 0] on div "442 - Cam" at bounding box center [0, 0] width 0 height 0
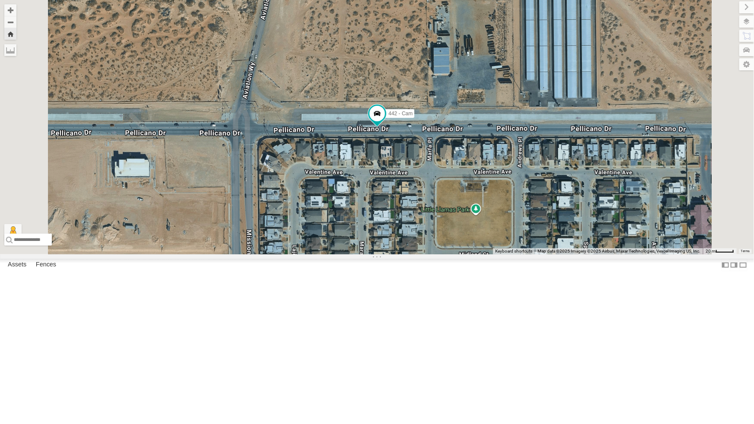
click at [0, 0] on div "4009 - Cam" at bounding box center [0, 0] width 0 height 0
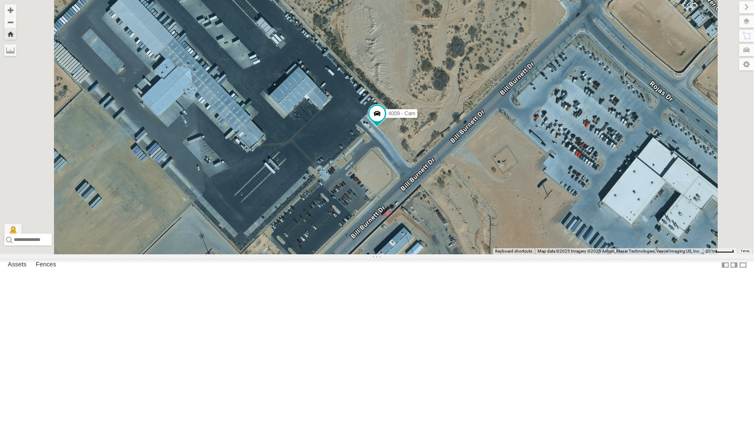
click at [0, 0] on div "212 - Cam" at bounding box center [0, 0] width 0 height 0
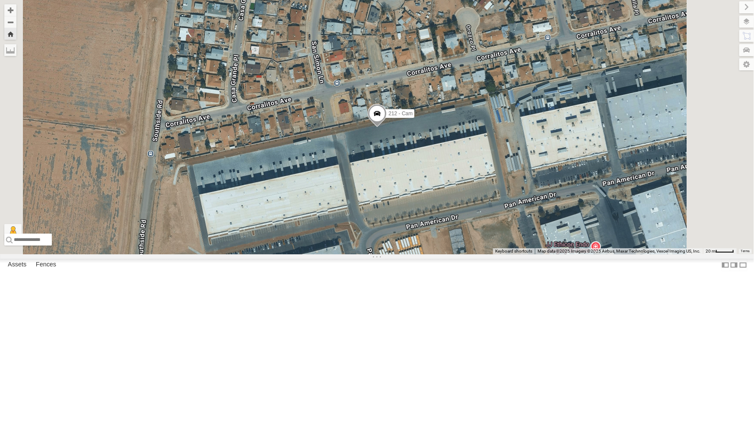
click at [0, 0] on div "4030 - Cam" at bounding box center [0, 0] width 0 height 0
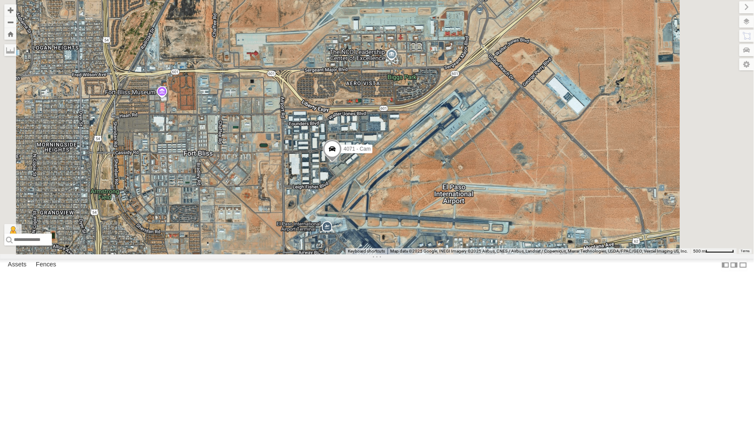
scroll to position [20, 0]
click at [0, 0] on div "4030 - Cam" at bounding box center [0, 0] width 0 height 0
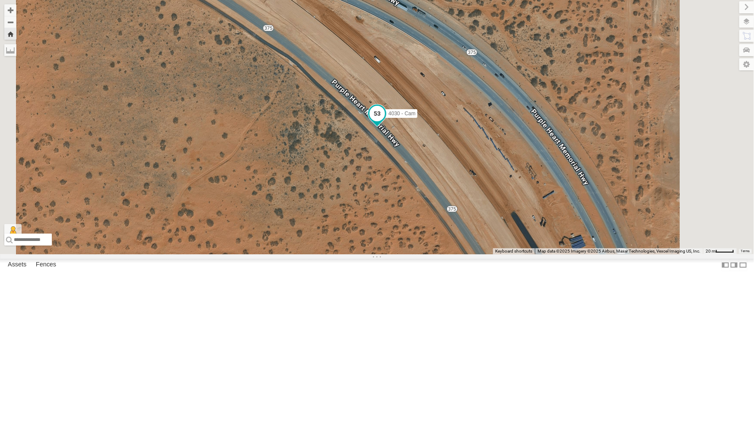
click at [385, 121] on span at bounding box center [377, 114] width 16 height 16
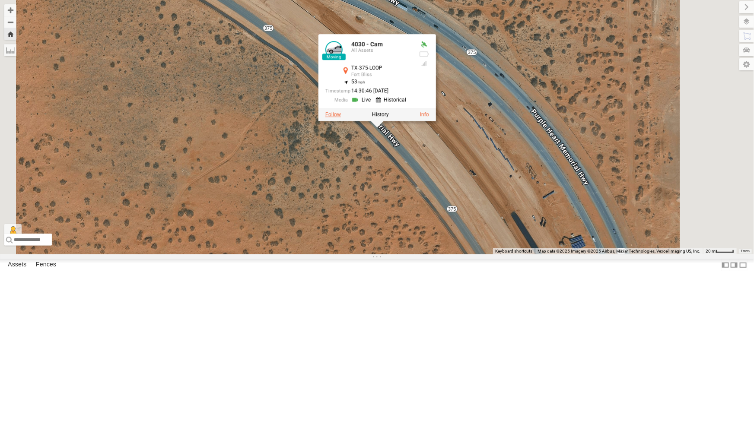
click at [341, 118] on label at bounding box center [333, 114] width 16 height 6
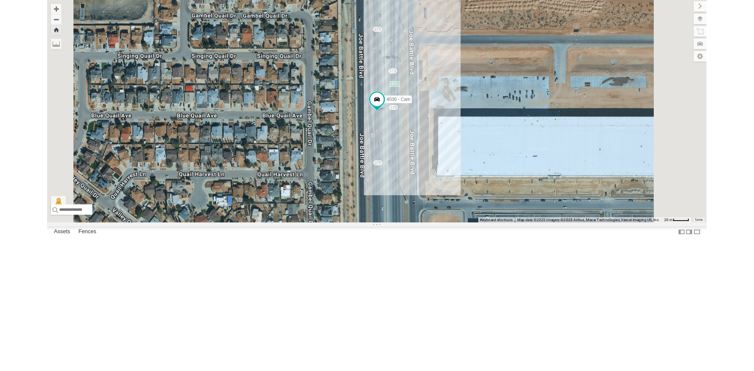
scroll to position [0, 0]
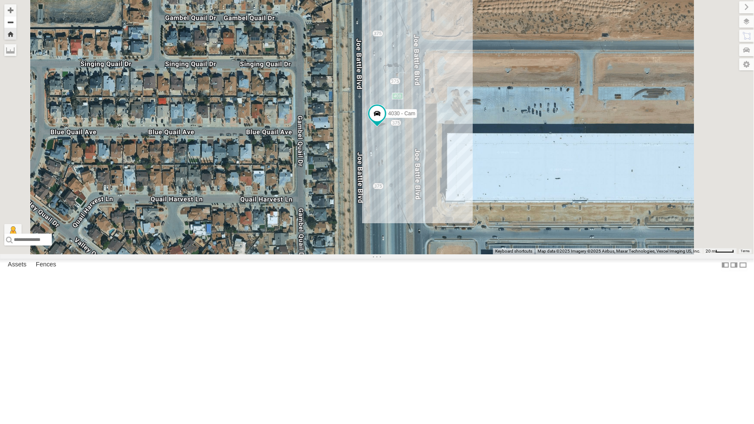
click at [16, 19] on button "Zoom out" at bounding box center [10, 22] width 12 height 12
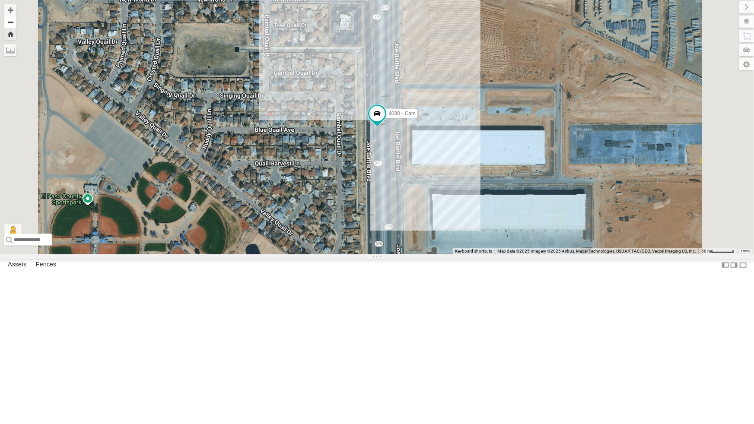
click at [16, 19] on button "Zoom out" at bounding box center [10, 22] width 12 height 12
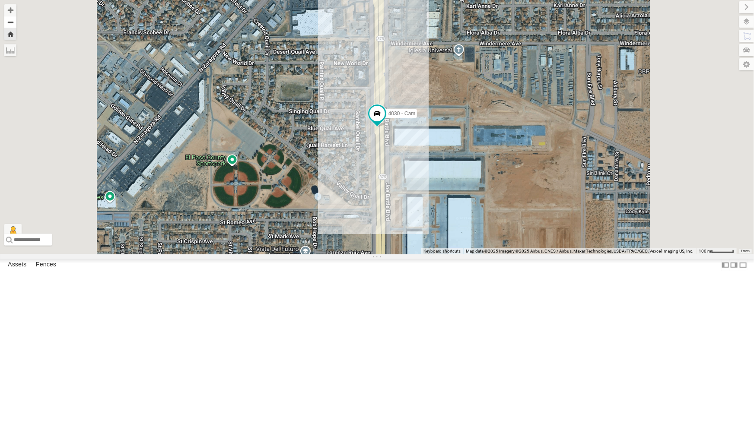
click at [16, 19] on button "Zoom out" at bounding box center [10, 22] width 12 height 12
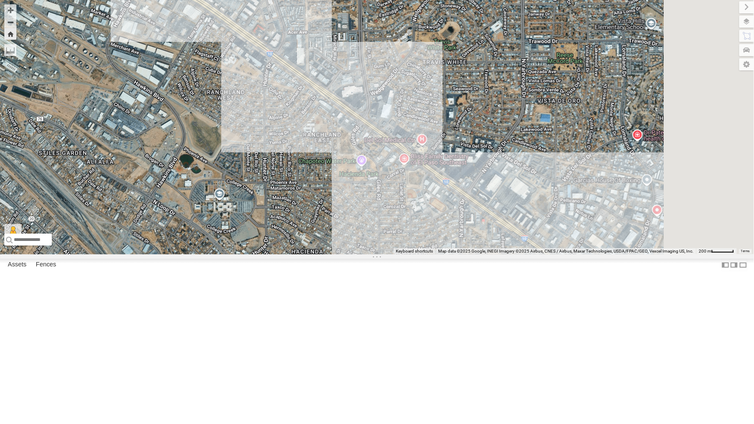
click at [0, 0] on div "All Assets" at bounding box center [0, 0] width 0 height 0
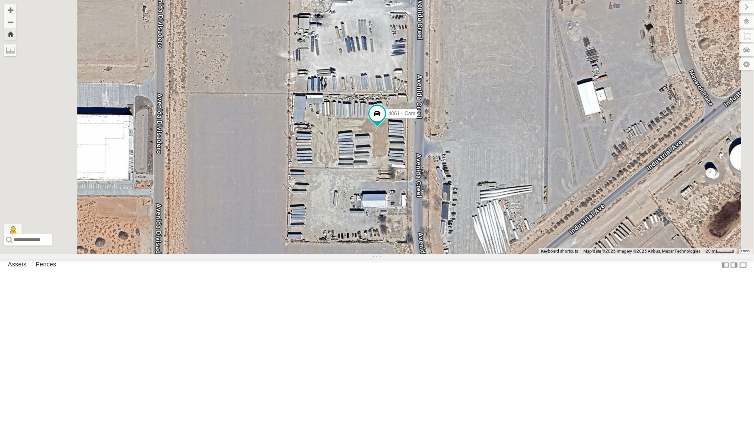
click at [0, 0] on div "4030 - Cam" at bounding box center [0, 0] width 0 height 0
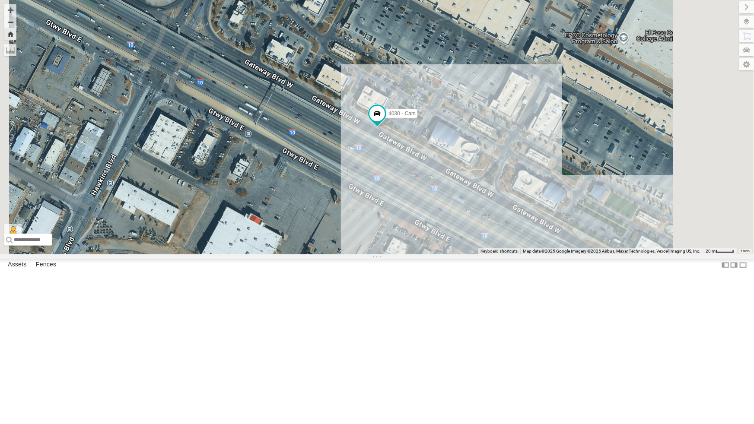
click at [0, 0] on div "All Assets" at bounding box center [0, 0] width 0 height 0
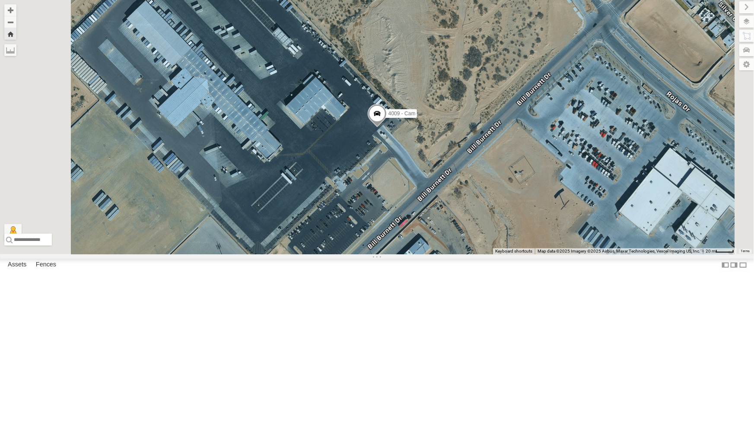
click at [0, 0] on div "All Assets" at bounding box center [0, 0] width 0 height 0
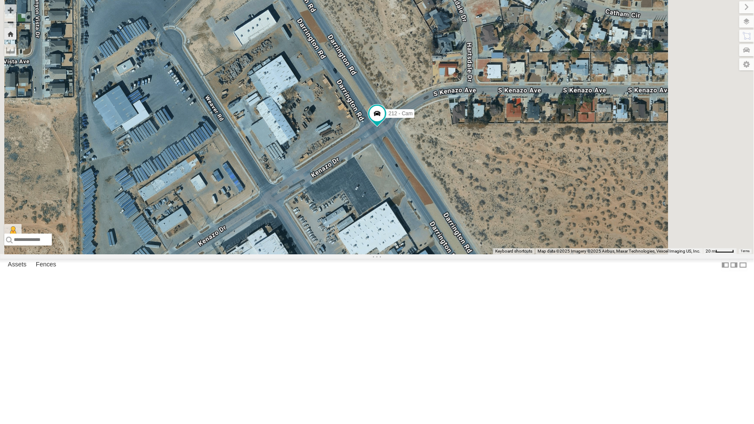
click at [0, 0] on div "442 - Cam" at bounding box center [0, 0] width 0 height 0
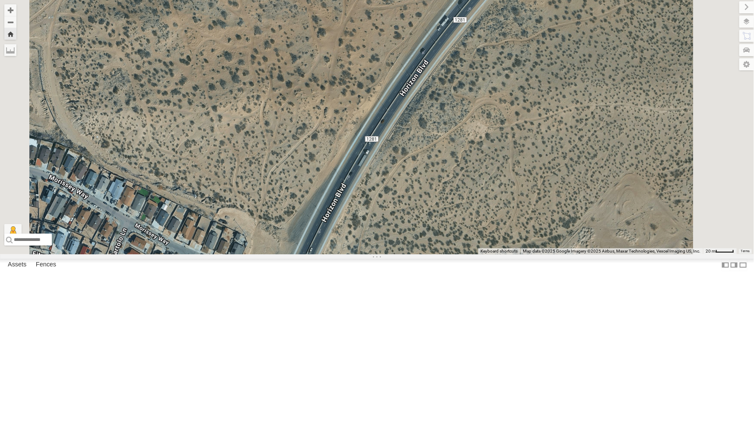
click at [0, 0] on div "All Assets" at bounding box center [0, 0] width 0 height 0
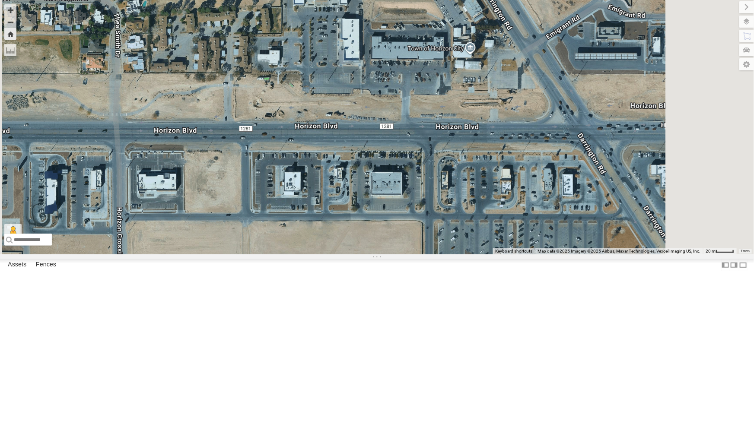
click at [0, 0] on div "442 - Cam" at bounding box center [0, 0] width 0 height 0
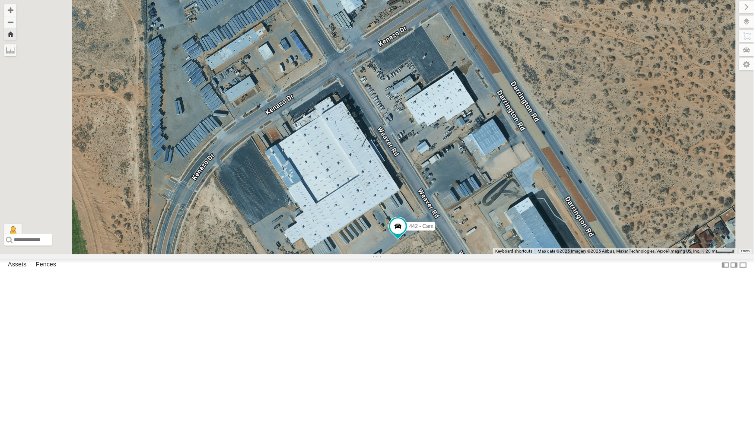
click at [0, 0] on div "4030 - Cam" at bounding box center [0, 0] width 0 height 0
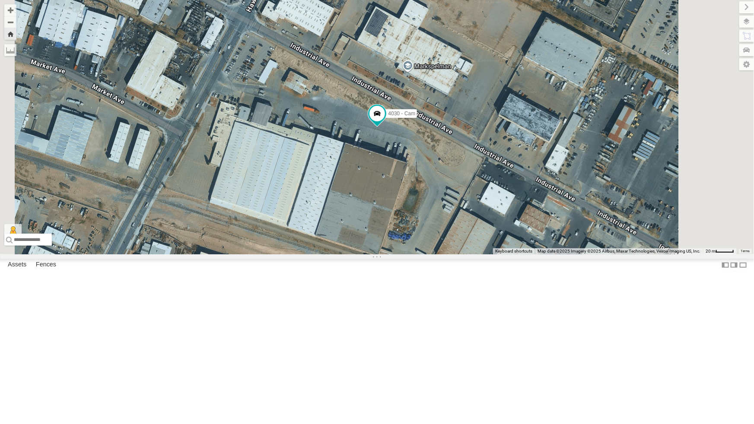
click at [0, 0] on div "All Assets" at bounding box center [0, 0] width 0 height 0
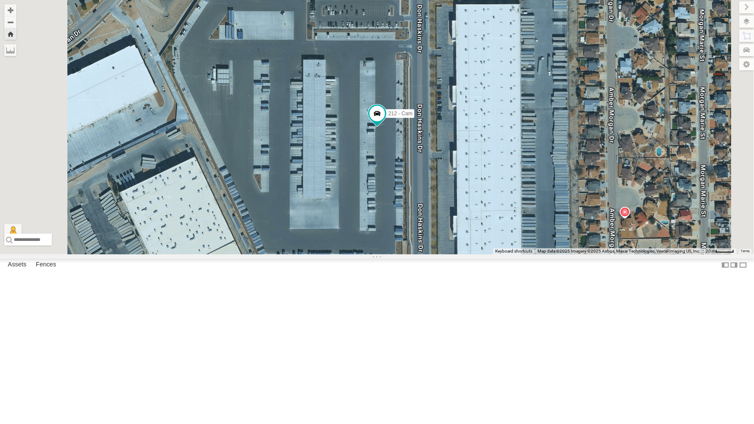
click at [0, 0] on div "893 - Cam" at bounding box center [0, 0] width 0 height 0
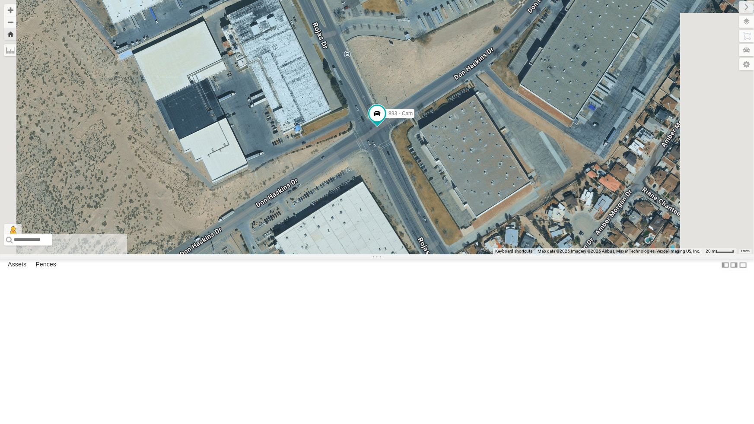
click at [0, 0] on div "4069 - Cam" at bounding box center [0, 0] width 0 height 0
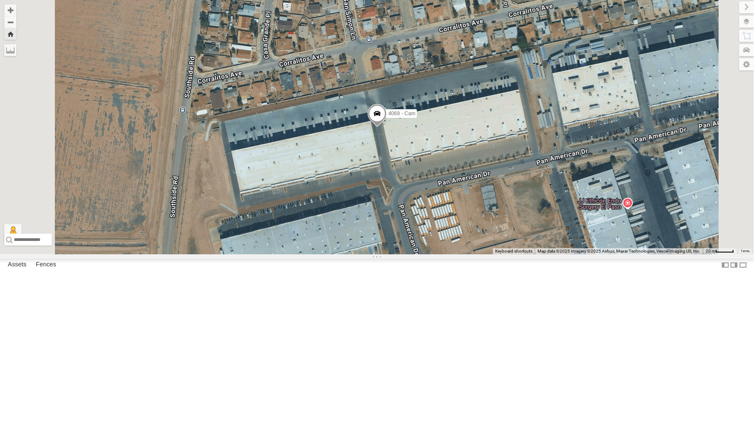
click at [0, 0] on div "442 - Cam" at bounding box center [0, 0] width 0 height 0
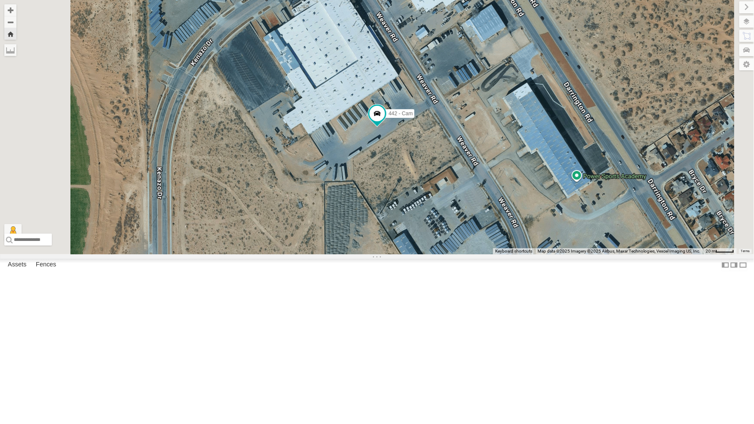
click at [0, 0] on div "All Assets" at bounding box center [0, 0] width 0 height 0
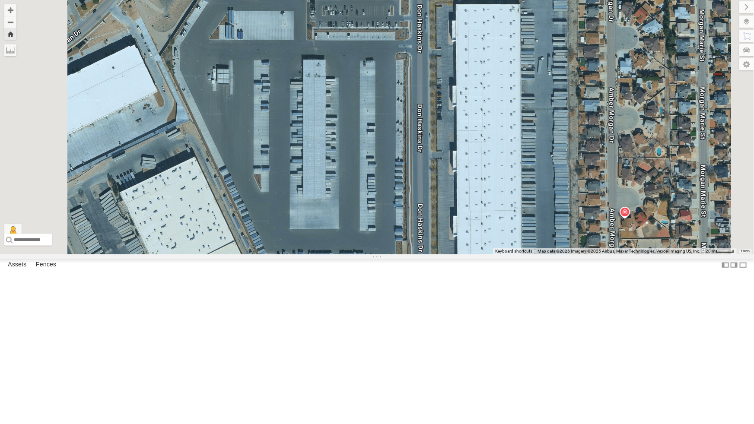
click at [0, 0] on div "442 - Cam" at bounding box center [0, 0] width 0 height 0
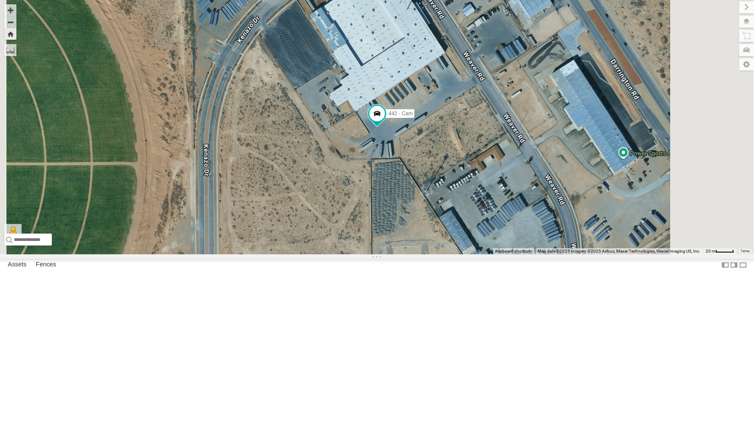
click at [420, 255] on div "442 - Cam" at bounding box center [377, 127] width 754 height 255
click at [0, 0] on div "212 - Cam" at bounding box center [0, 0] width 0 height 0
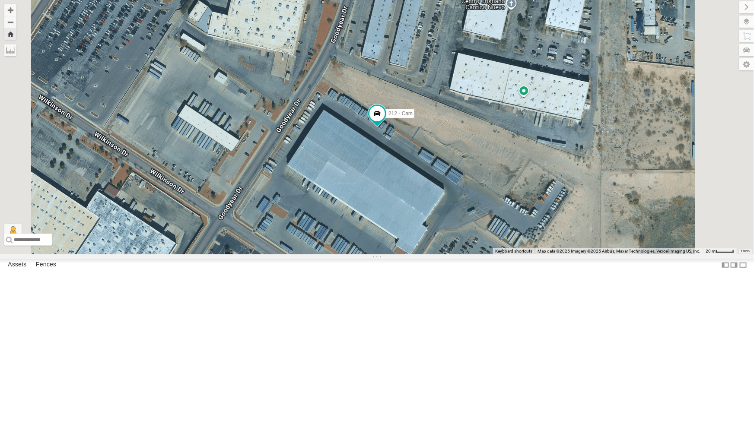
click at [0, 0] on div "4030 - Cam" at bounding box center [0, 0] width 0 height 0
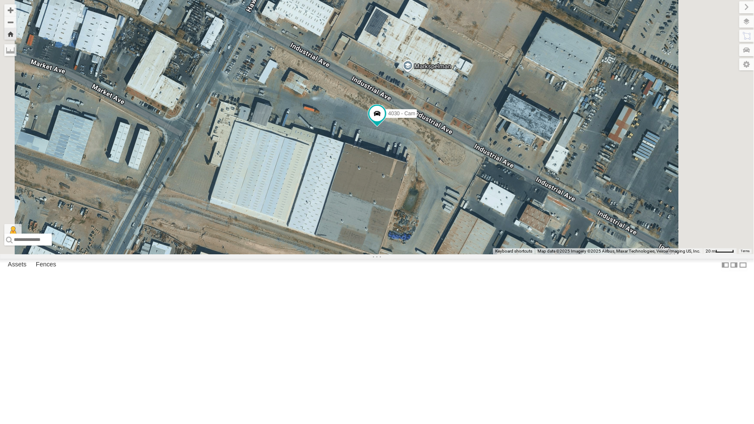
click at [0, 0] on div "442 - Cam" at bounding box center [0, 0] width 0 height 0
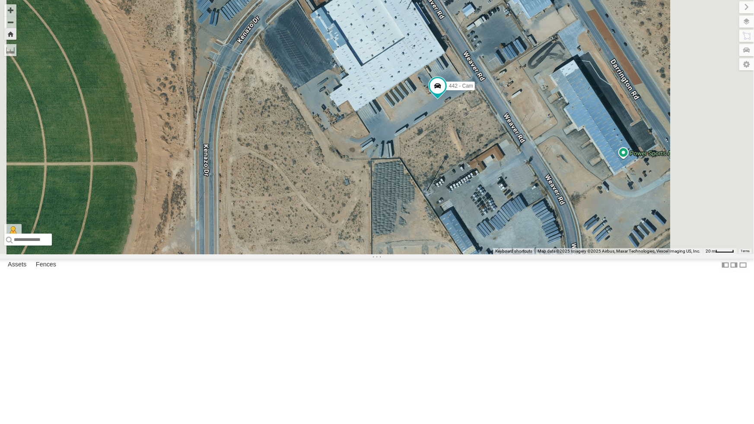
click at [0, 0] on div "442 - Cam" at bounding box center [0, 0] width 0 height 0
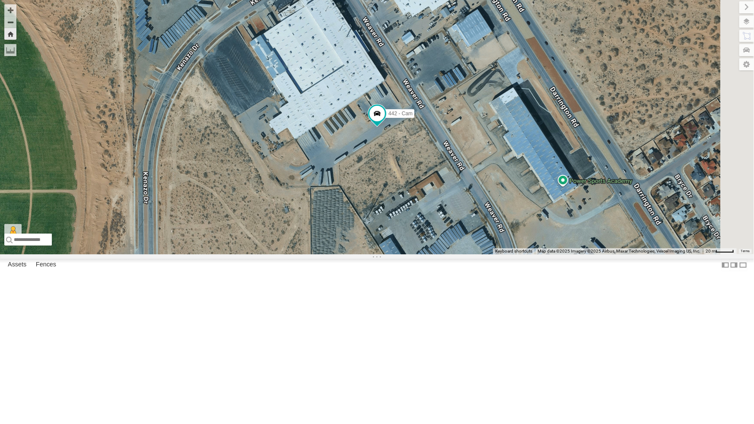
click at [0, 0] on div "212 - Cam" at bounding box center [0, 0] width 0 height 0
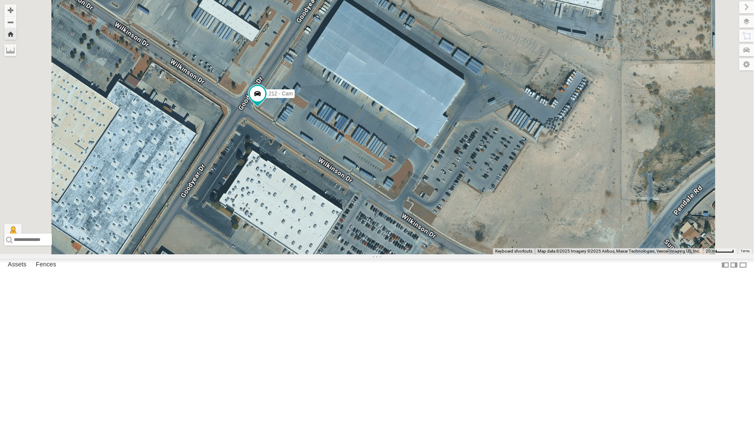
click at [0, 0] on div "442 - Cam" at bounding box center [0, 0] width 0 height 0
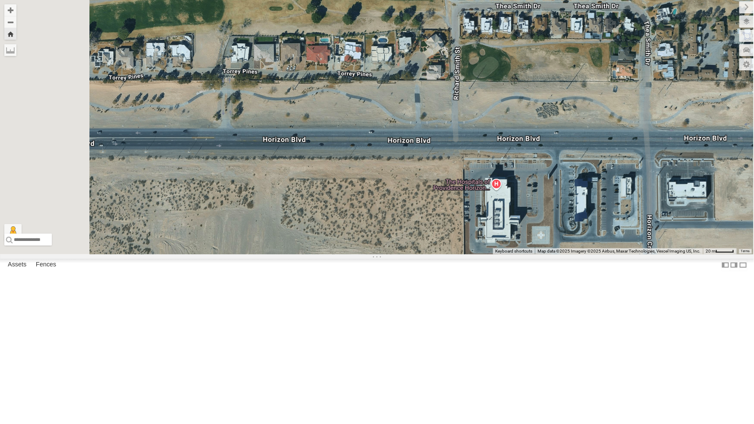
click at [0, 0] on div "4030 - Cam" at bounding box center [0, 0] width 0 height 0
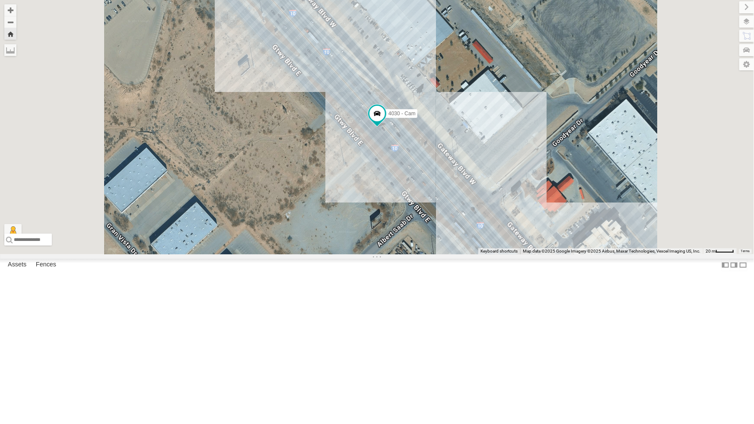
click at [0, 0] on div "442 - Cam" at bounding box center [0, 0] width 0 height 0
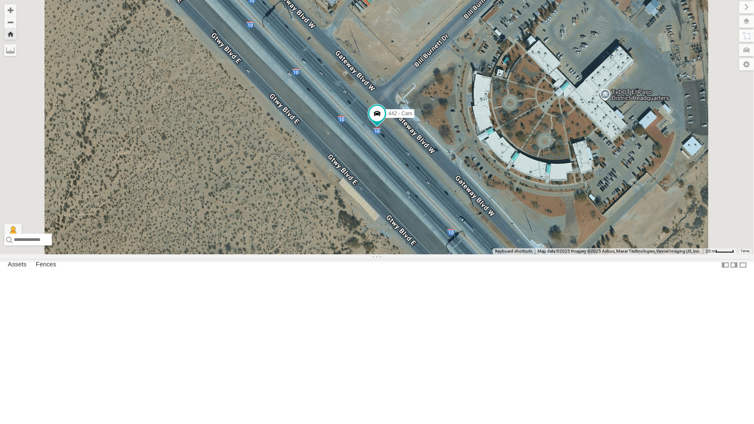
click at [0, 0] on div "All Assets" at bounding box center [0, 0] width 0 height 0
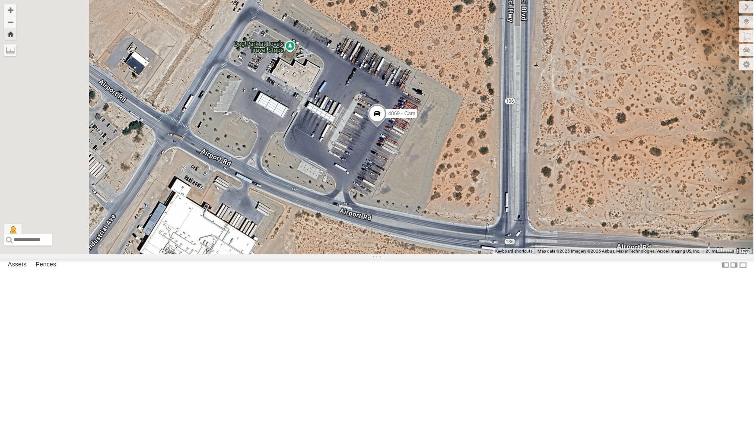
click at [0, 0] on div "212 - Cam" at bounding box center [0, 0] width 0 height 0
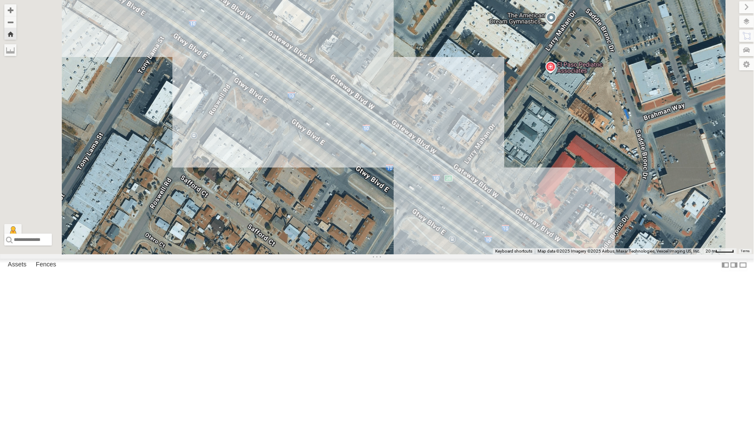
click at [0, 0] on div "442 - Cam" at bounding box center [0, 0] width 0 height 0
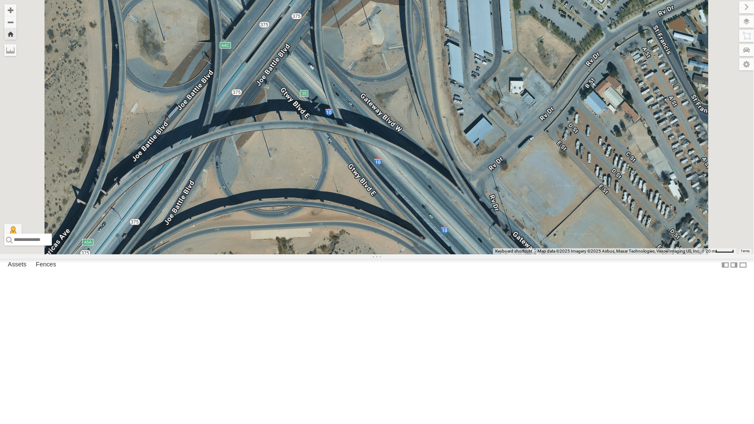
click at [0, 0] on div "442 - Cam" at bounding box center [0, 0] width 0 height 0
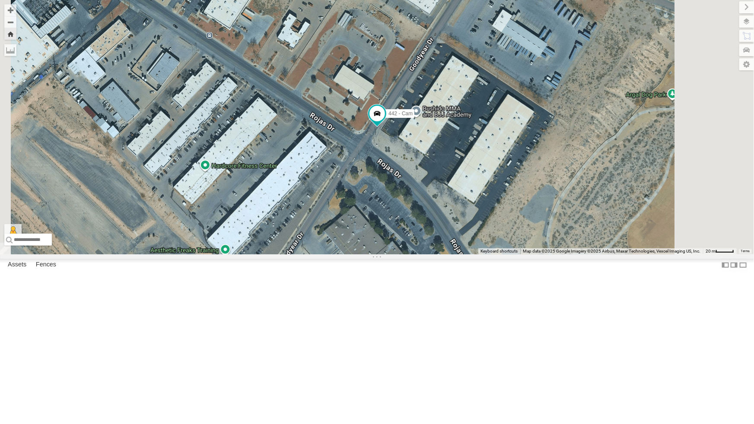
click at [0, 0] on div "All Assets" at bounding box center [0, 0] width 0 height 0
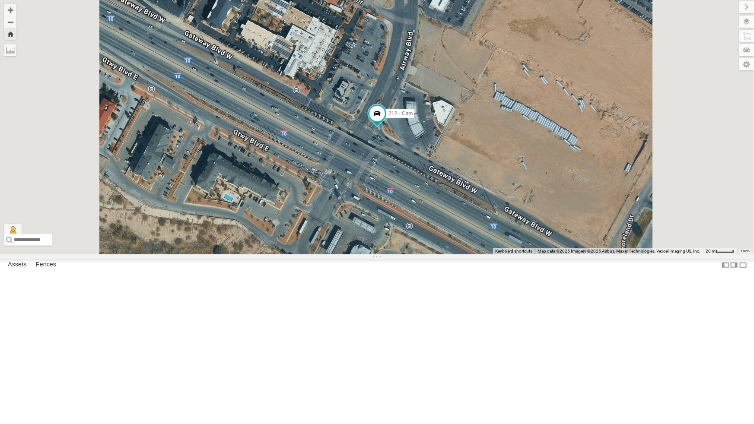
click at [308, 98] on div "212 - Cam" at bounding box center [377, 127] width 754 height 255
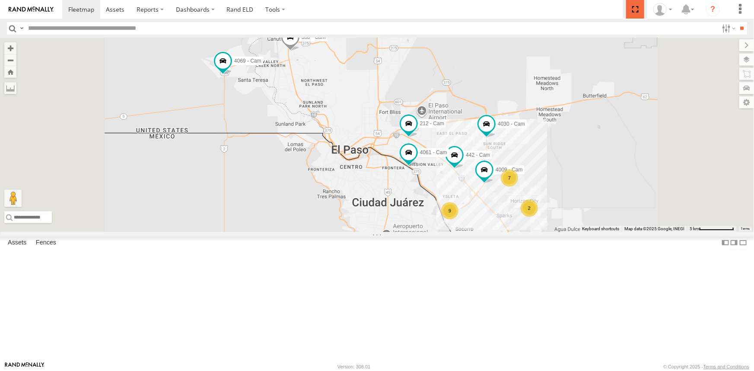
click at [637, 8] on span at bounding box center [635, 9] width 18 height 19
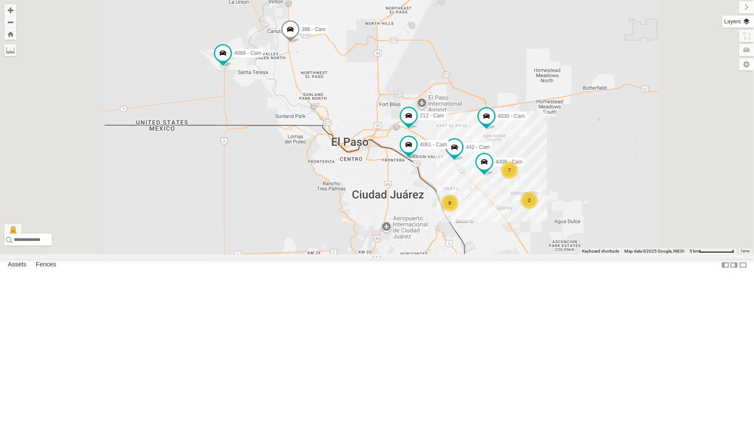
click at [749, 23] on label at bounding box center [739, 22] width 32 height 12
click at [0, 0] on span "Basemaps" at bounding box center [0, 0] width 0 height 0
click at [0, 0] on span "Satellite + Roadmap" at bounding box center [0, 0] width 0 height 0
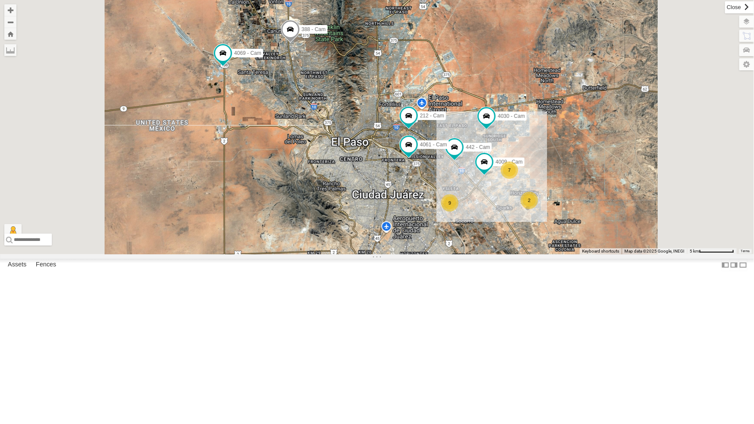
click at [725, 8] on label at bounding box center [739, 7] width 29 height 12
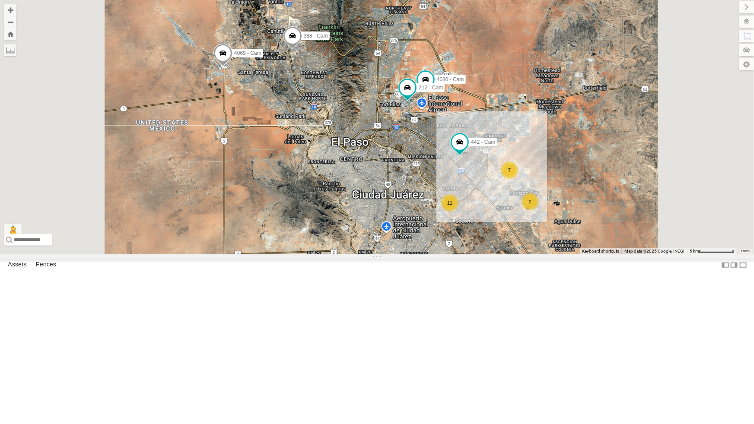
click at [0, 0] on div "All Assets" at bounding box center [0, 0] width 0 height 0
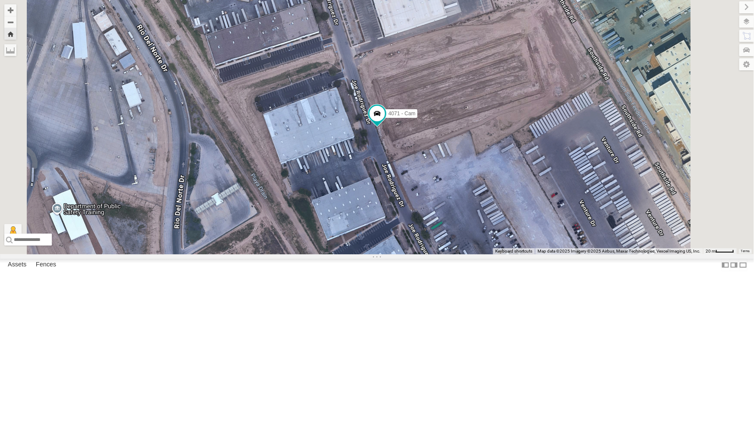
click at [0, 0] on div "All Assets" at bounding box center [0, 0] width 0 height 0
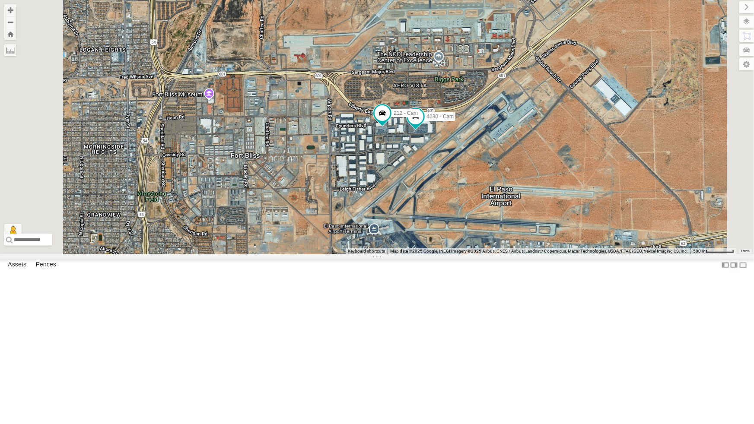
click at [529, 223] on div "4030 - Cam 212 - Cam" at bounding box center [377, 127] width 754 height 255
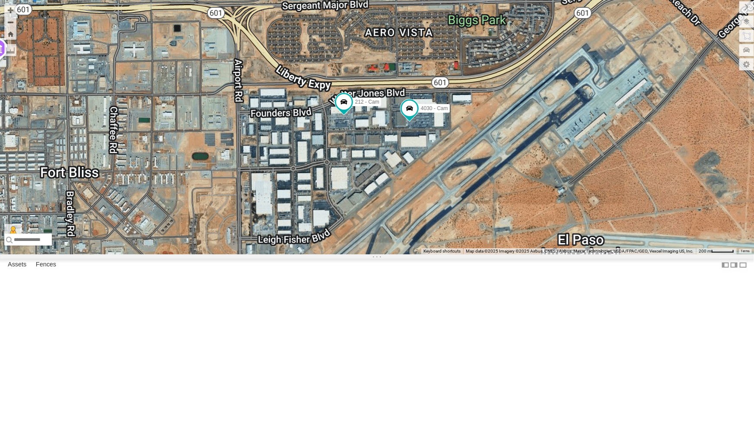
click at [529, 223] on div "4030 - Cam 212 - Cam" at bounding box center [377, 127] width 754 height 255
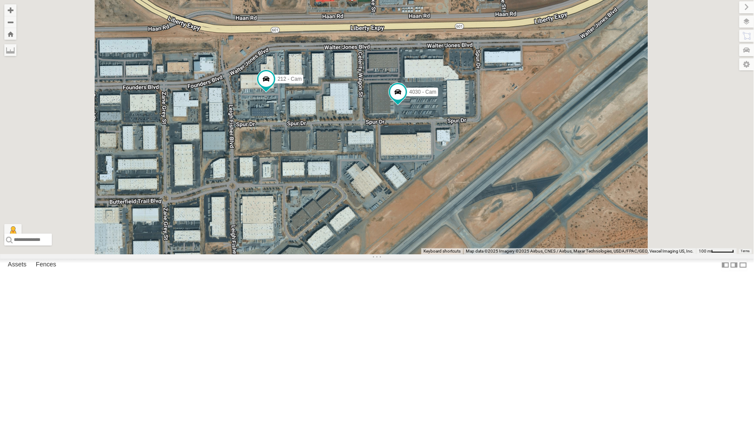
click at [529, 223] on div "4030 - Cam 212 - Cam" at bounding box center [377, 127] width 754 height 255
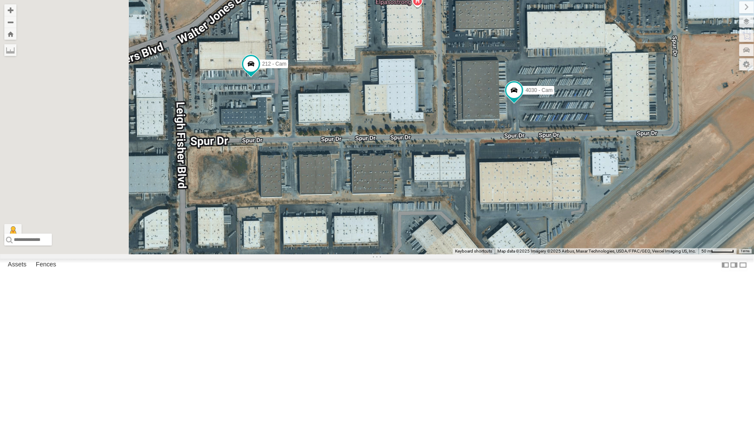
drag, startPoint x: 427, startPoint y: 223, endPoint x: 570, endPoint y: 254, distance: 145.5
click at [570, 254] on div "4030 - Cam 212 - Cam" at bounding box center [377, 127] width 754 height 255
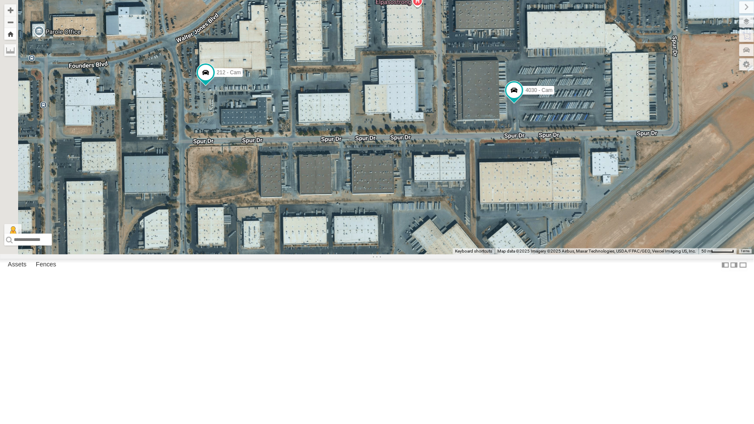
click at [16, 35] on button "Zoom Home" at bounding box center [10, 34] width 12 height 12
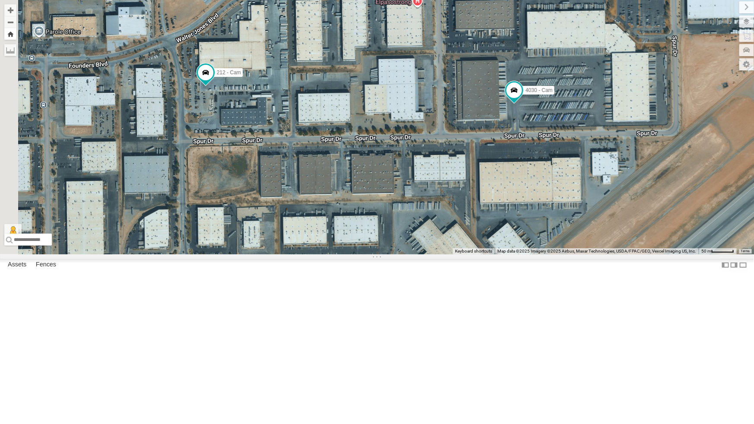
click at [16, 35] on button "Zoom Home" at bounding box center [10, 34] width 12 height 12
click at [266, 55] on div "4030 - Cam 212 - Cam" at bounding box center [377, 127] width 754 height 255
click at [16, 36] on button "Zoom Home" at bounding box center [10, 34] width 12 height 12
click at [0, 0] on div "442 - Cam" at bounding box center [0, 0] width 0 height 0
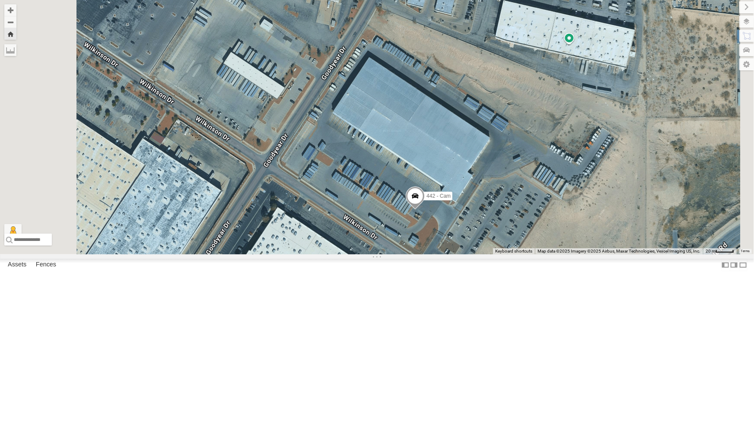
drag, startPoint x: 407, startPoint y: 196, endPoint x: 446, endPoint y: 282, distance: 94.7
click at [446, 255] on div "442 - Cam" at bounding box center [377, 127] width 754 height 255
click at [16, 20] on button "Zoom out" at bounding box center [10, 22] width 12 height 12
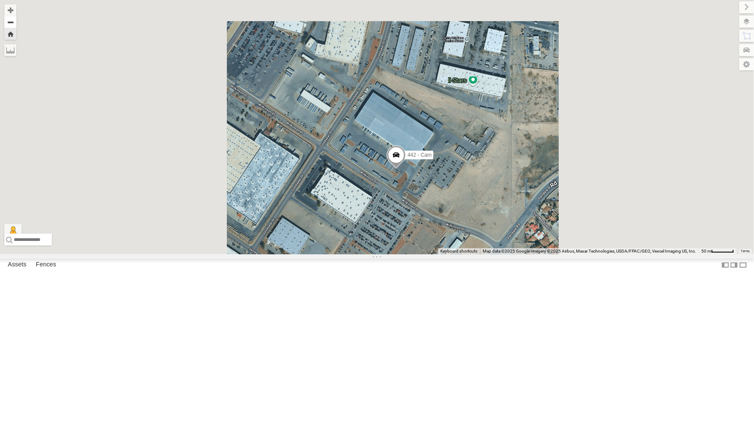
click at [16, 20] on button "Zoom out" at bounding box center [10, 22] width 12 height 12
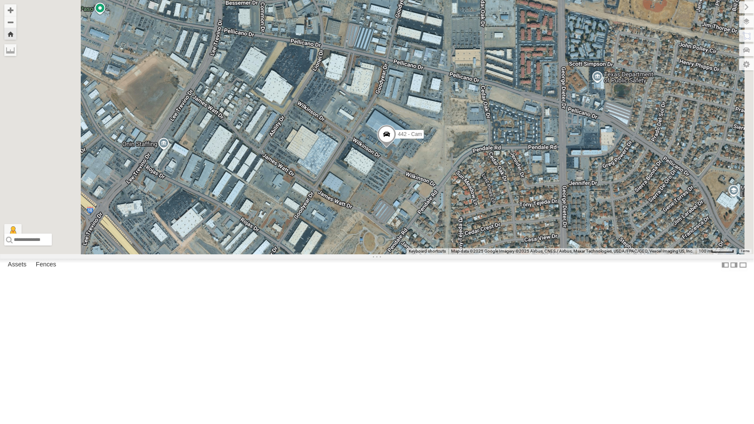
click at [484, 255] on div "442 - Cam" at bounding box center [377, 127] width 754 height 255
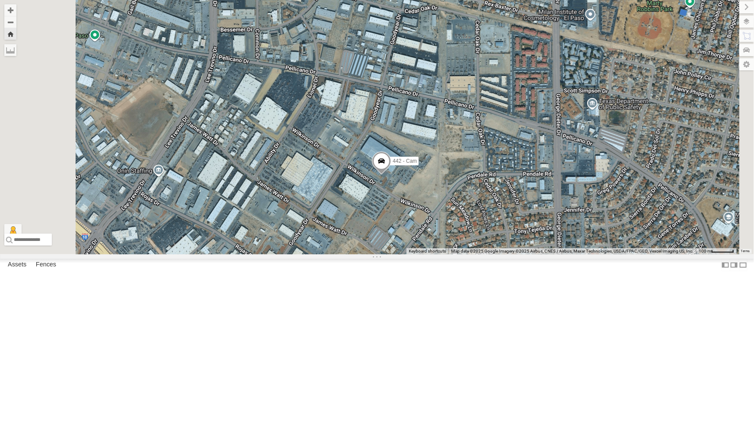
click at [477, 255] on div "442 - Cam" at bounding box center [377, 127] width 754 height 255
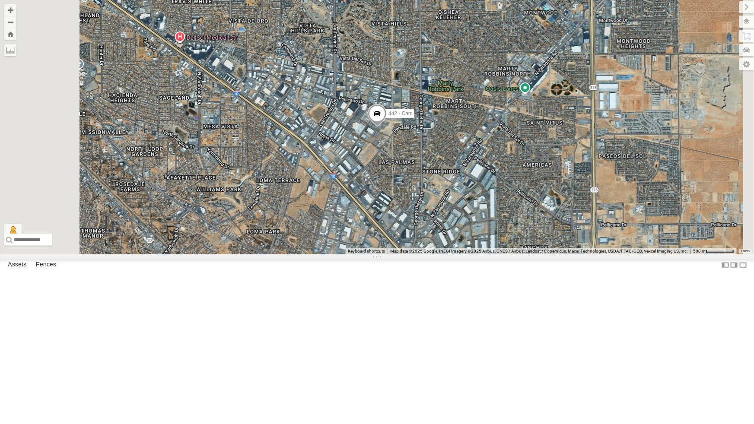
click at [0, 0] on div "212 - Cam" at bounding box center [0, 0] width 0 height 0
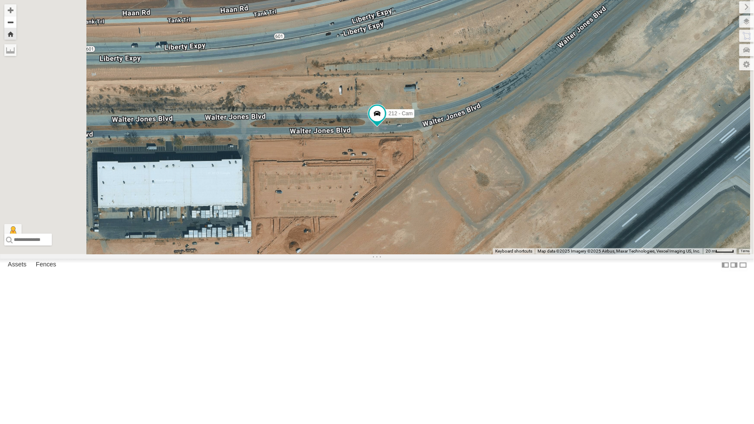
click at [16, 22] on button "Zoom out" at bounding box center [10, 22] width 12 height 12
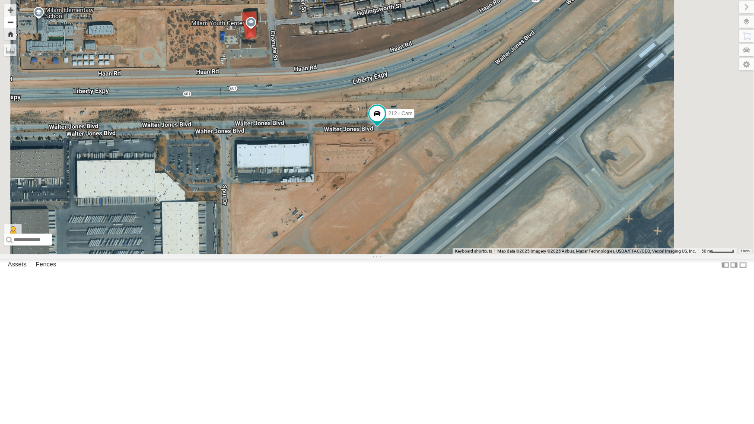
click at [16, 22] on button "Zoom out" at bounding box center [10, 22] width 12 height 12
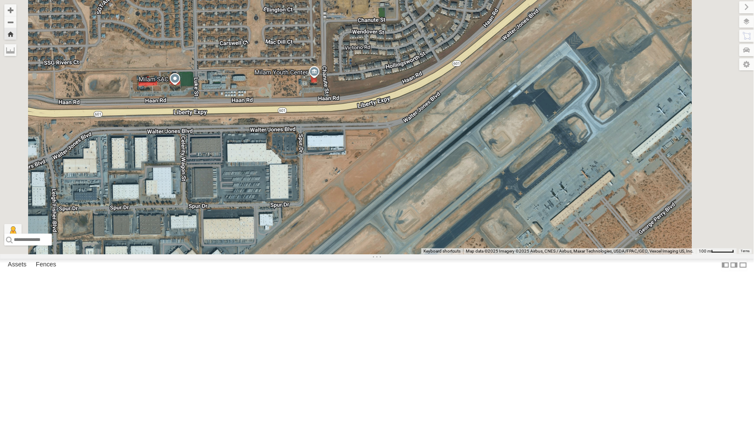
click at [0, 0] on div "212 - Cam All Assets" at bounding box center [0, 0] width 0 height 0
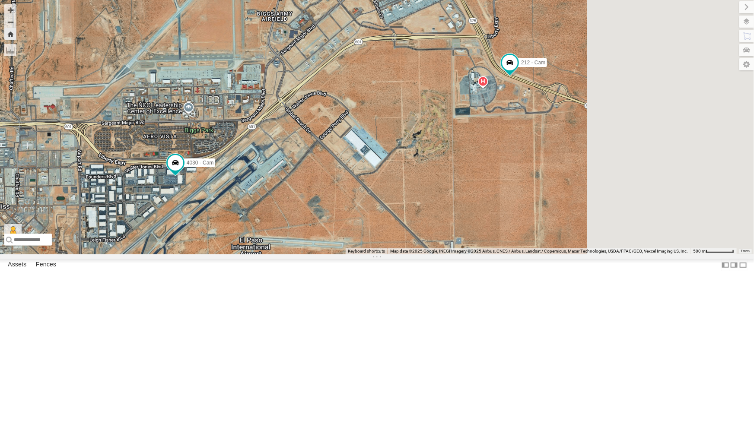
drag, startPoint x: 558, startPoint y: 262, endPoint x: 542, endPoint y: 259, distance: 15.9
click at [542, 255] on div "4030 - Cam 212 - Cam" at bounding box center [377, 127] width 754 height 255
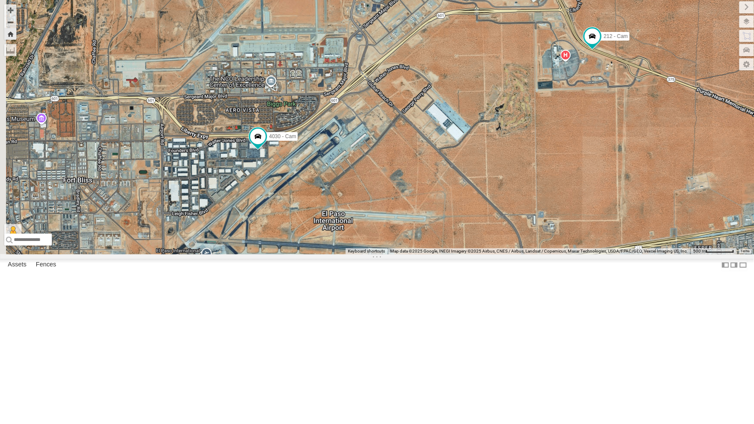
drag, startPoint x: 463, startPoint y: 286, endPoint x: 549, endPoint y: 259, distance: 89.8
click at [549, 255] on div "4030 - Cam 212 - Cam" at bounding box center [377, 127] width 754 height 255
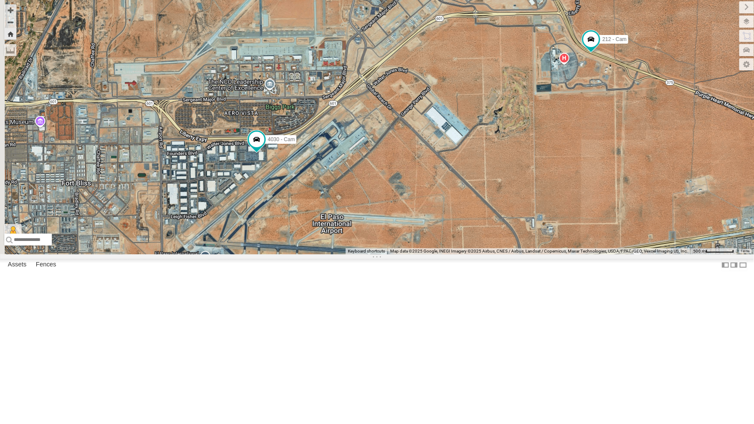
drag, startPoint x: 549, startPoint y: 259, endPoint x: 545, endPoint y: 267, distance: 9.3
click at [545, 255] on div "4030 - Cam 212 - Cam" at bounding box center [377, 127] width 754 height 255
